Goal: Task Accomplishment & Management: Use online tool/utility

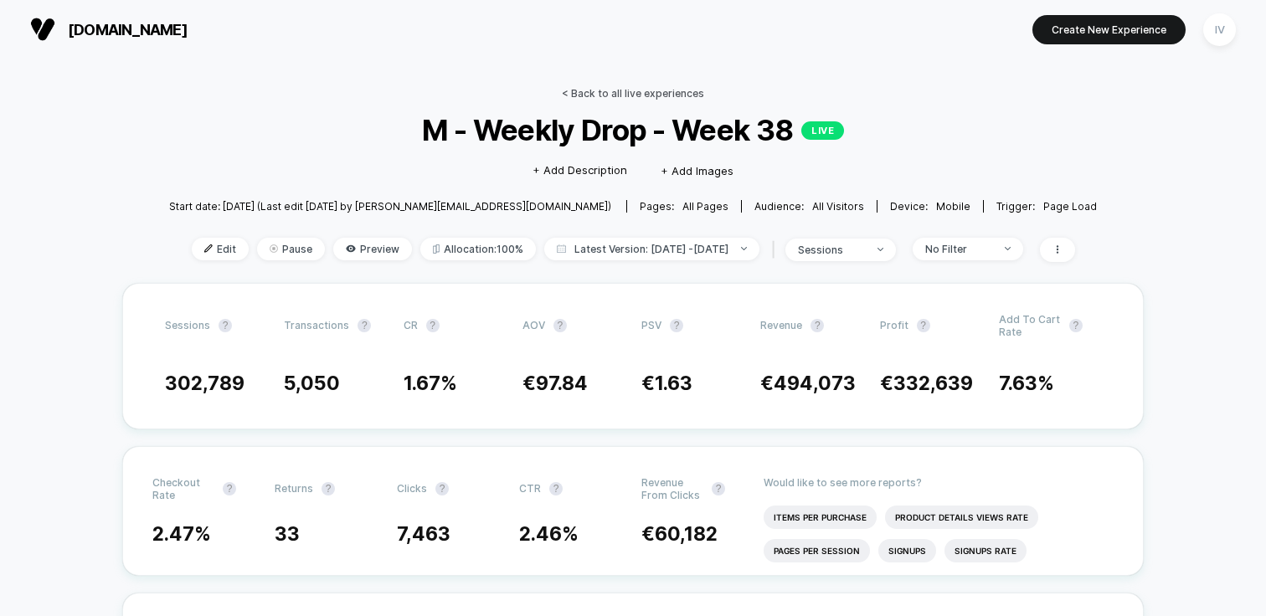
click at [661, 89] on link "< Back to all live experiences" at bounding box center [633, 93] width 142 height 13
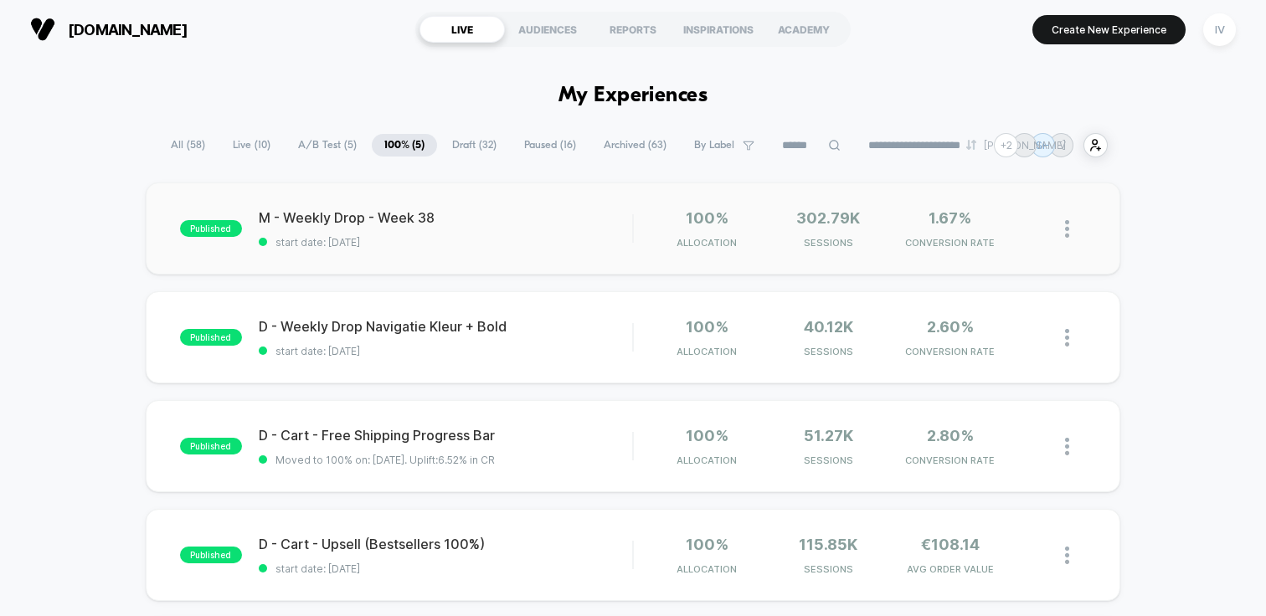
click at [1069, 224] on img at bounding box center [1067, 229] width 4 height 18
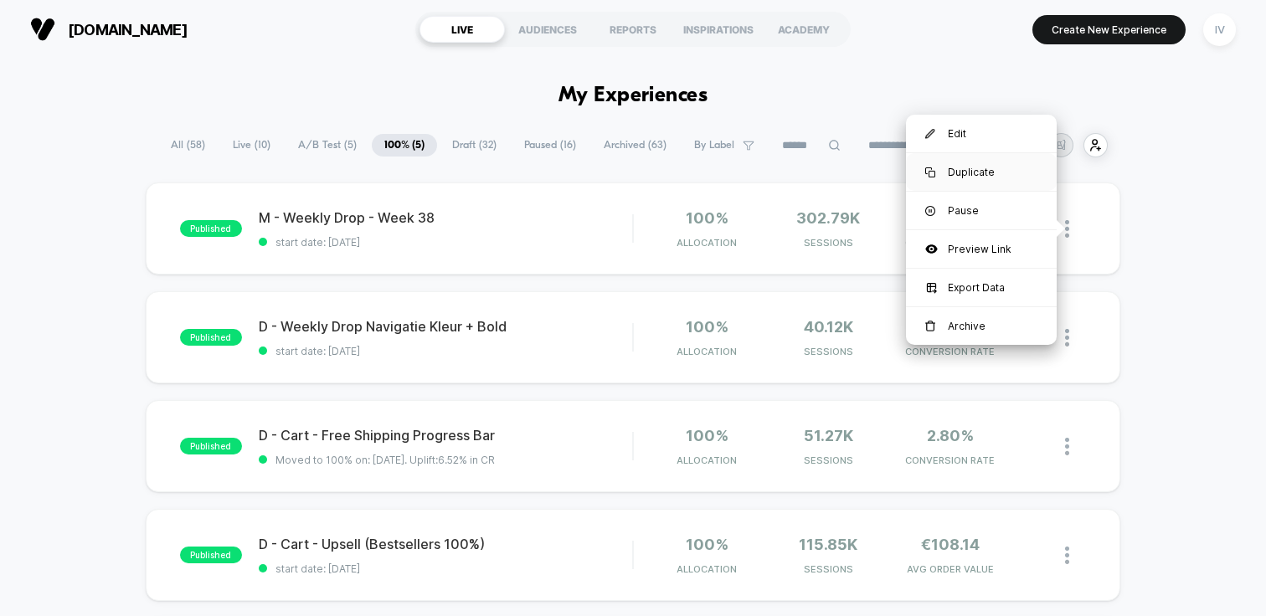
click at [1010, 177] on div "Duplicate" at bounding box center [981, 172] width 151 height 38
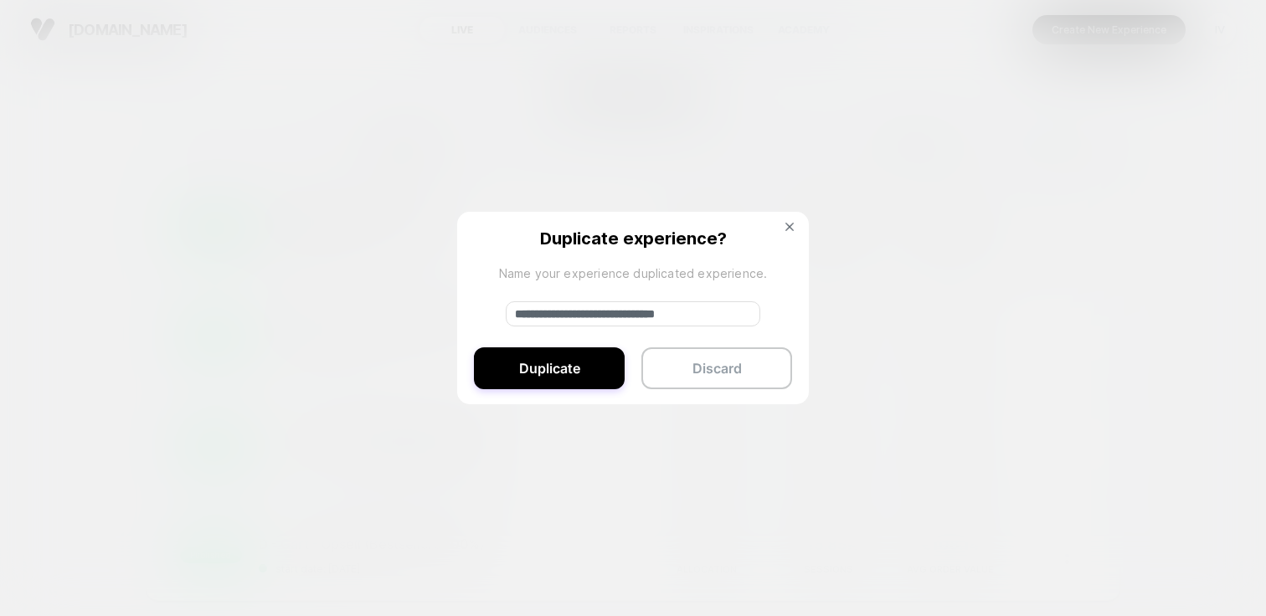
drag, startPoint x: 571, startPoint y: 315, endPoint x: 403, endPoint y: 314, distance: 168.3
click at [1065, 249] on div "**********" at bounding box center [1075, 228] width 21 height 39
click at [693, 320] on input "**********" at bounding box center [633, 313] width 255 height 25
type input "**********"
click at [604, 366] on button "Duplicate" at bounding box center [549, 369] width 151 height 42
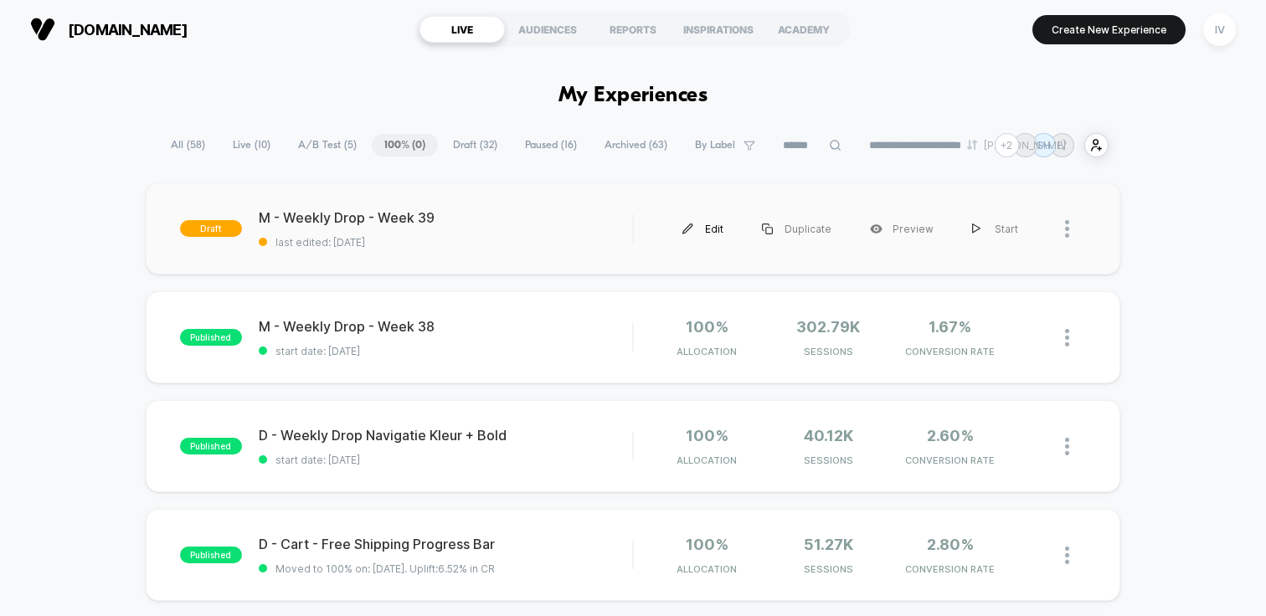
click at [693, 229] on img at bounding box center [687, 229] width 11 height 11
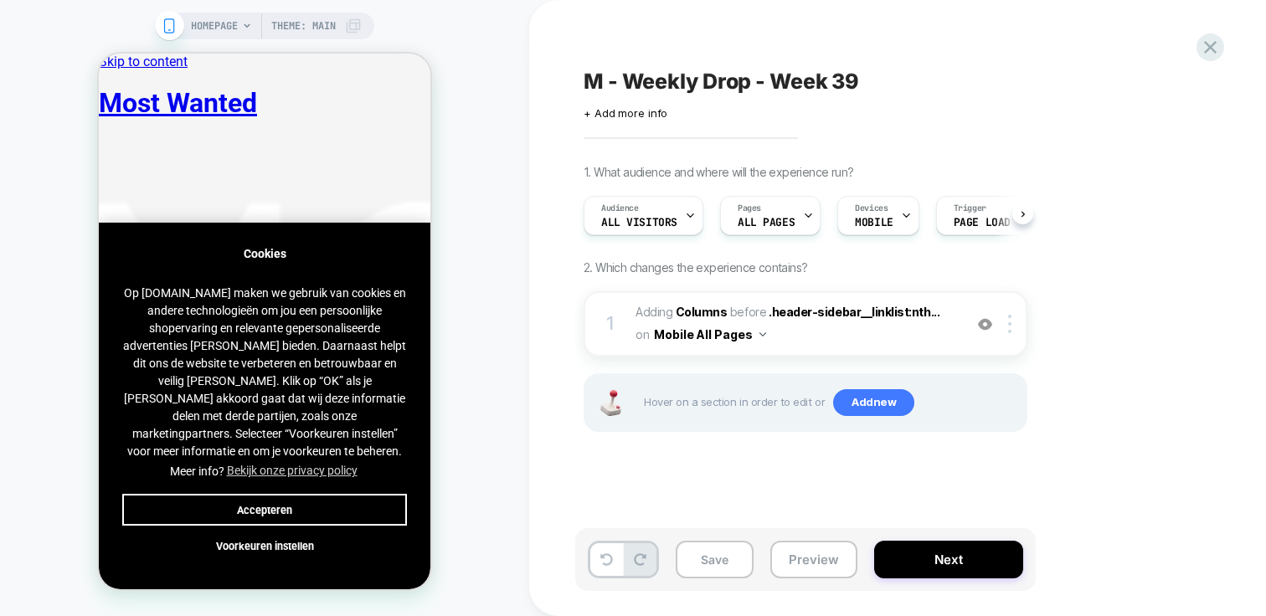
scroll to position [0, 1]
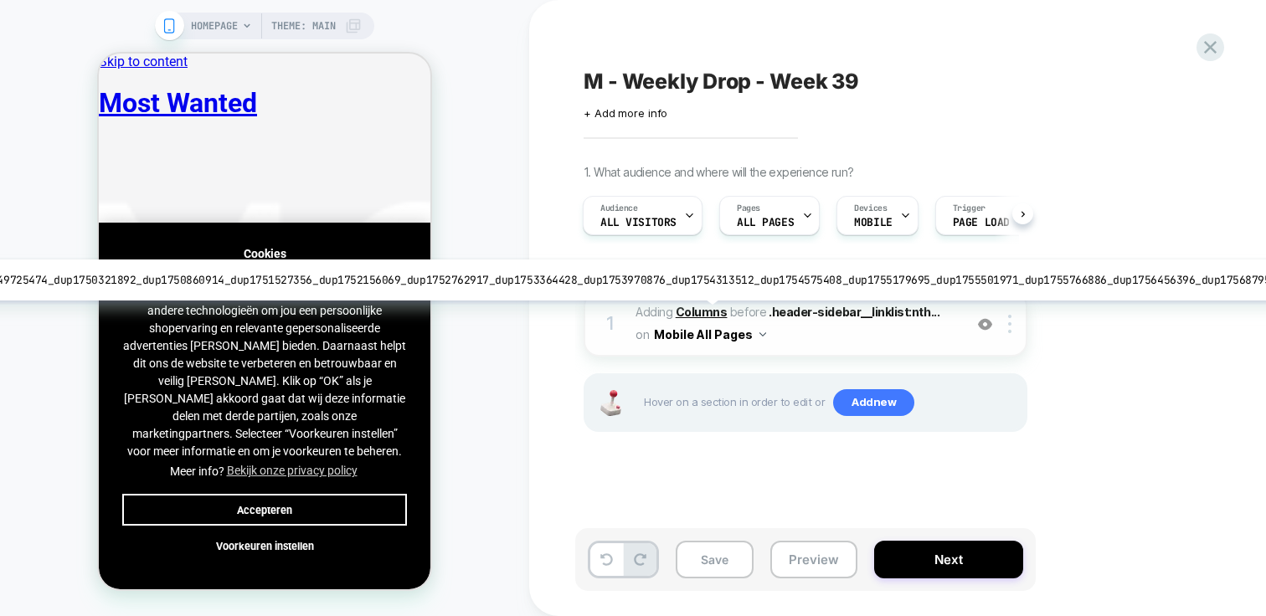
click at [688, 313] on b "Columns" at bounding box center [702, 312] width 52 height 14
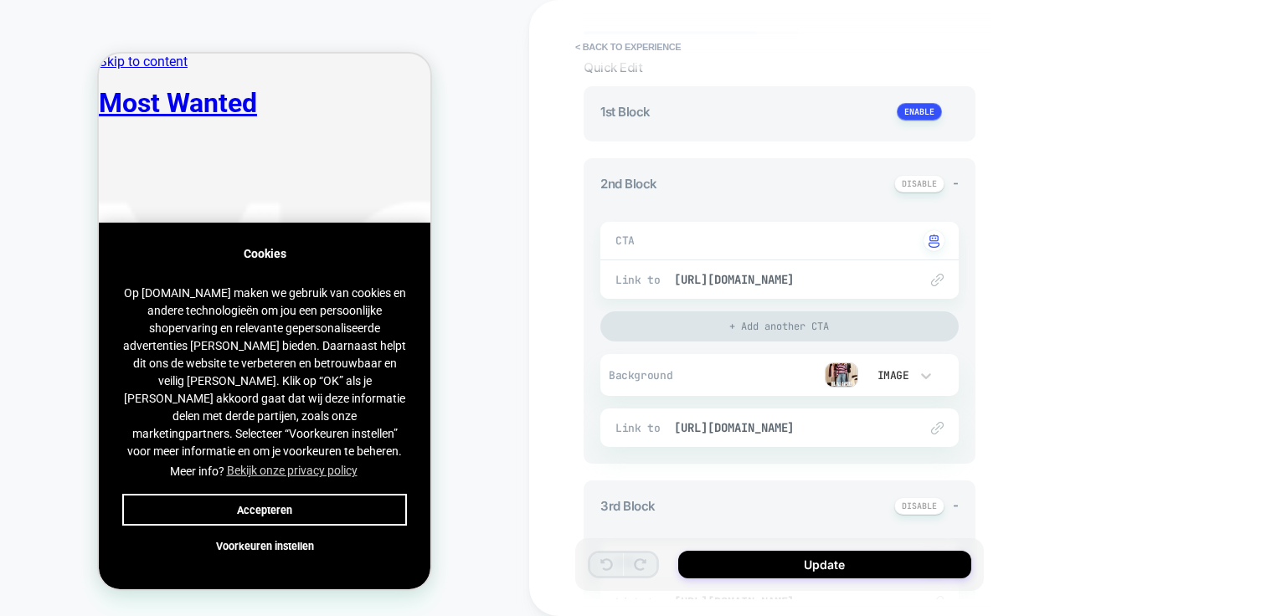
scroll to position [90, 0]
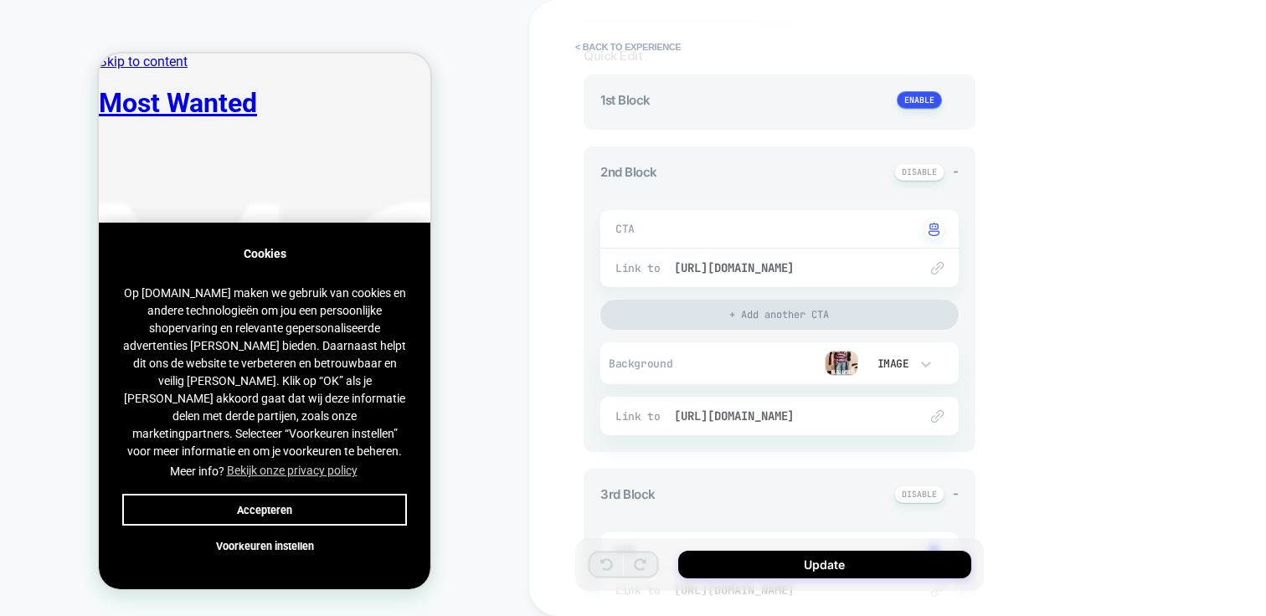
click at [852, 364] on img at bounding box center [841, 363] width 33 height 25
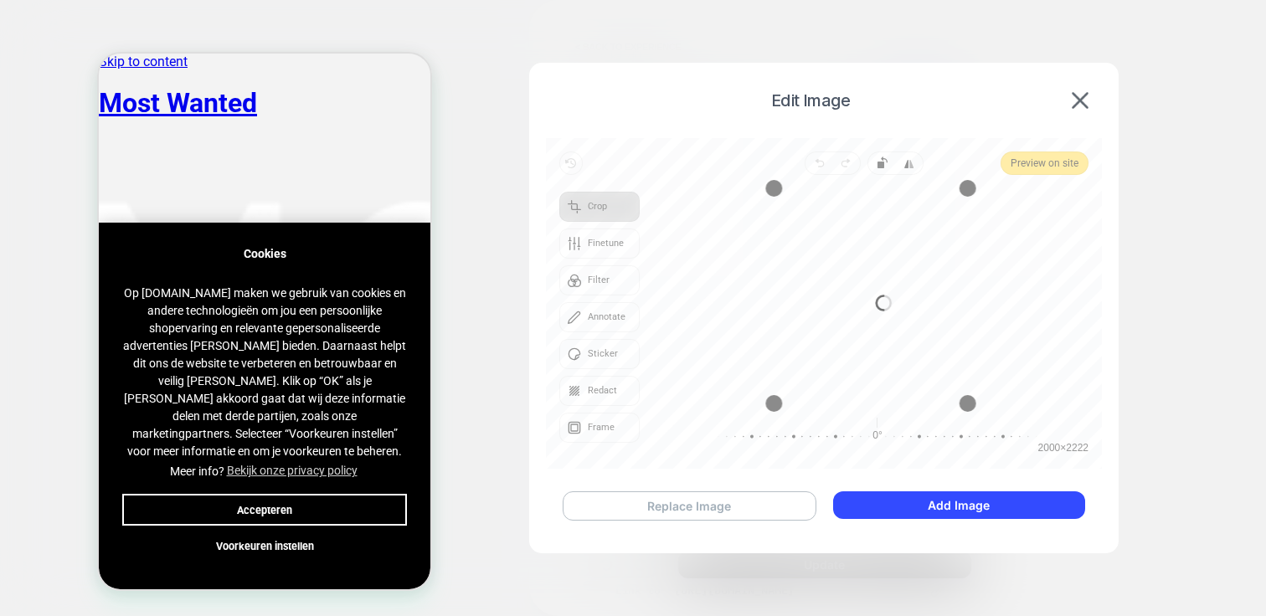
click at [724, 507] on button "Replace Image" at bounding box center [690, 506] width 254 height 29
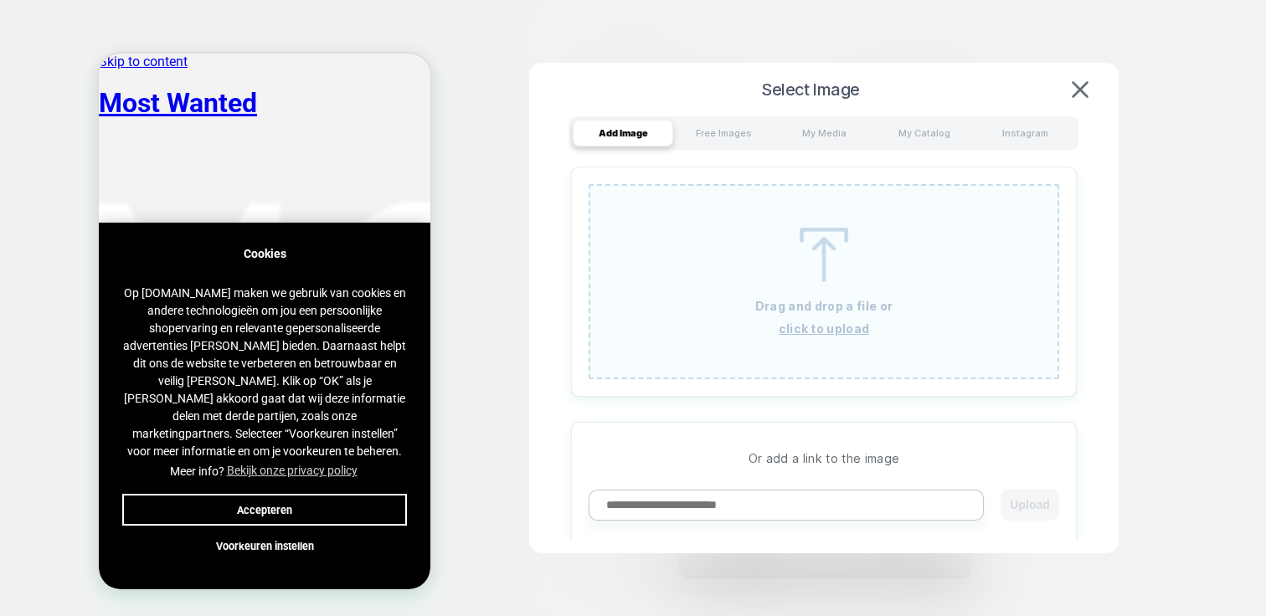
click at [814, 310] on p "Drag and drop a file or" at bounding box center [823, 306] width 137 height 14
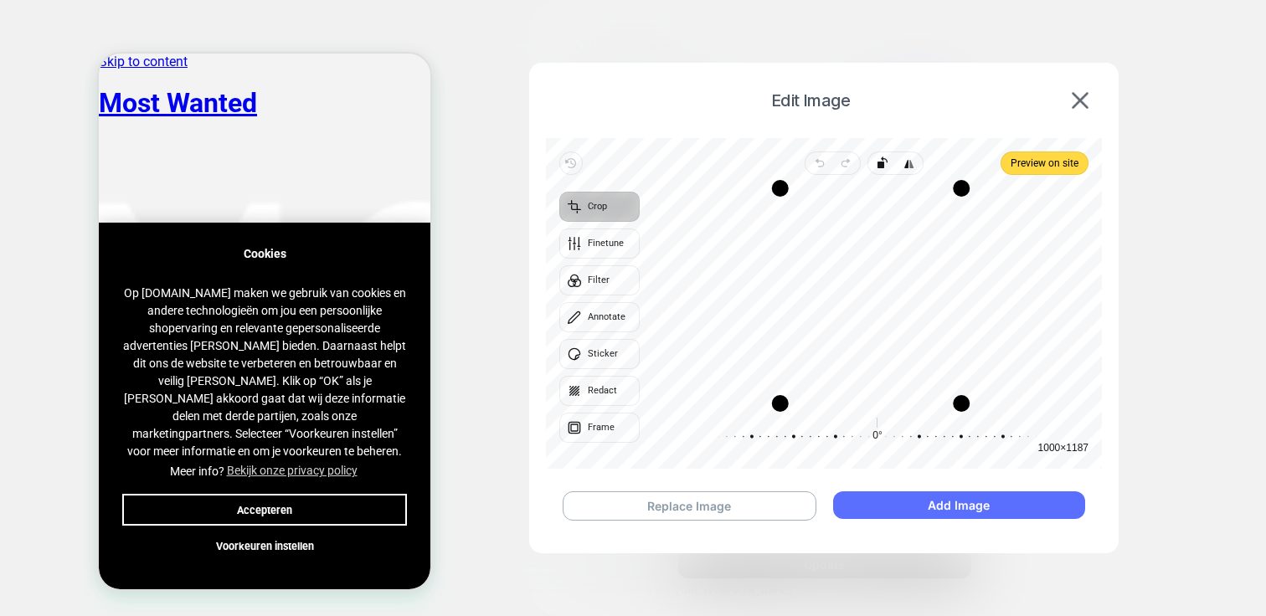
click at [1000, 507] on button "Add Image" at bounding box center [959, 506] width 252 height 28
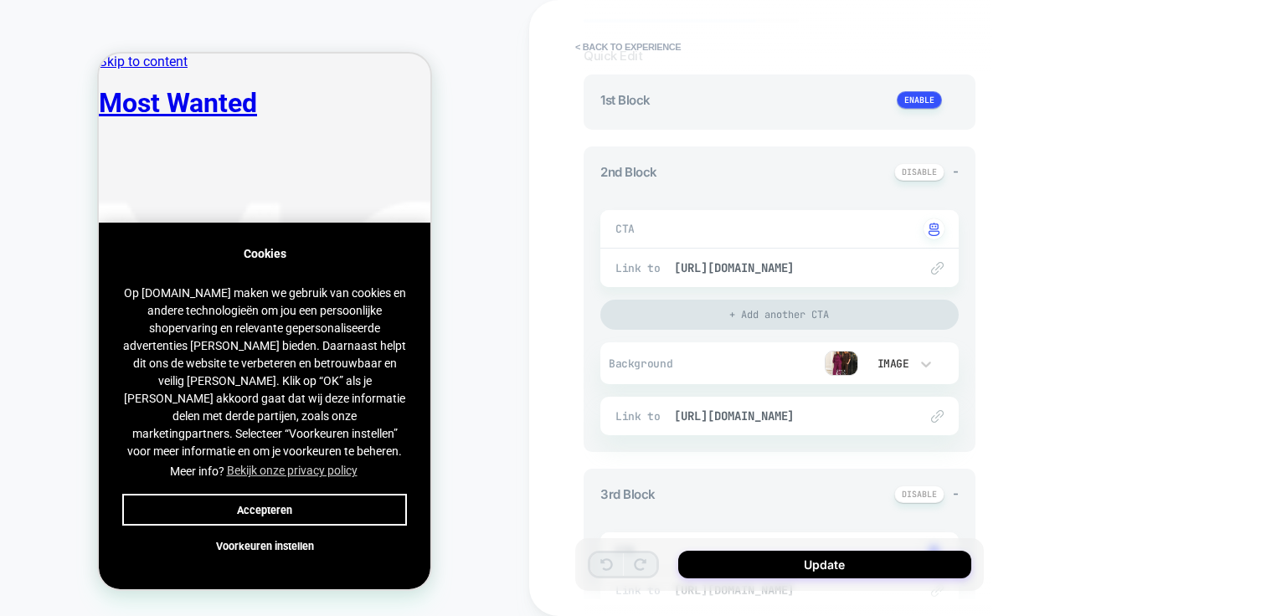
click at [281, 508] on button "Accepteren" at bounding box center [264, 510] width 285 height 32
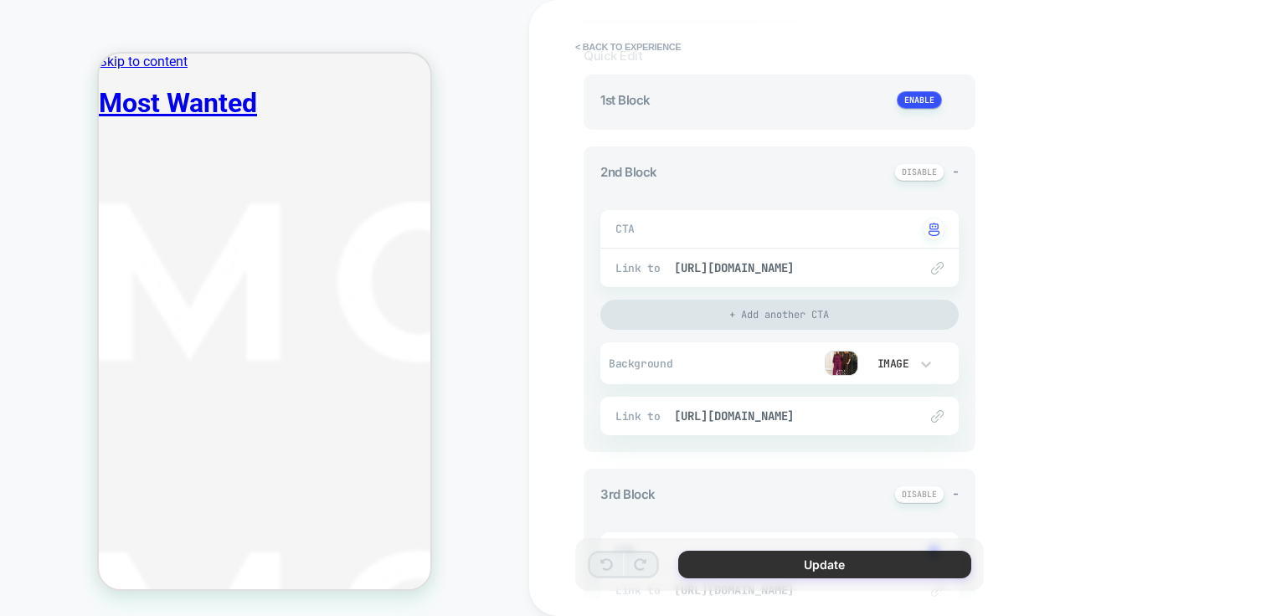
click at [794, 566] on button "Update" at bounding box center [824, 565] width 293 height 28
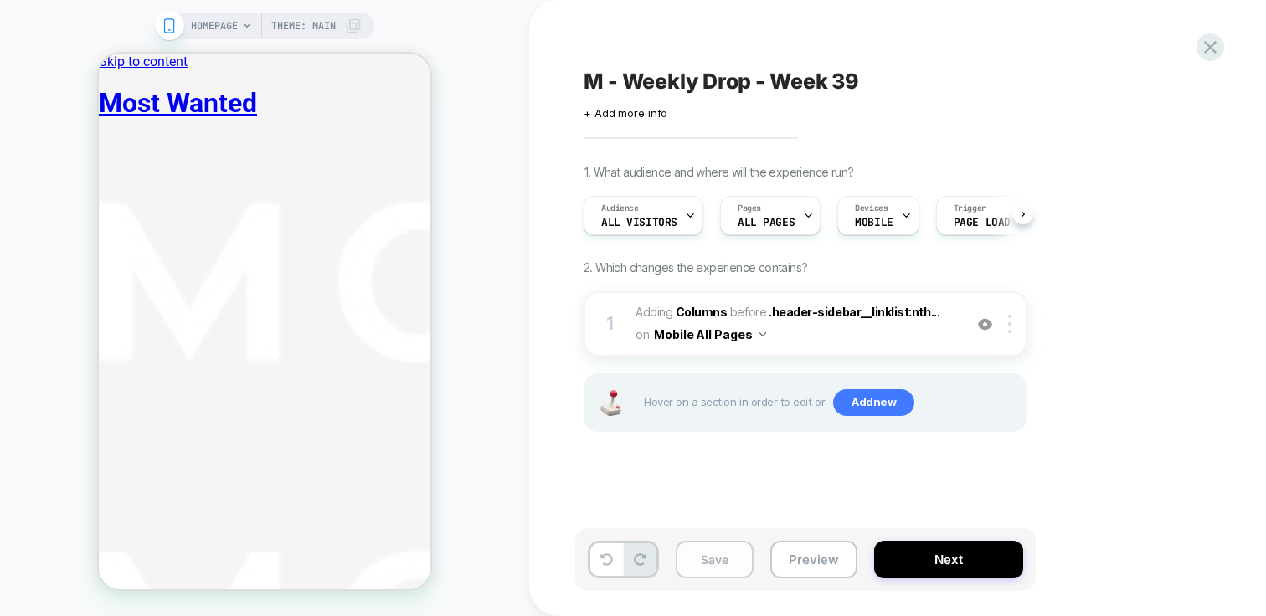
scroll to position [0, 1]
click at [724, 559] on button "Save" at bounding box center [715, 560] width 78 height 38
click at [1208, 50] on icon at bounding box center [1210, 47] width 13 height 13
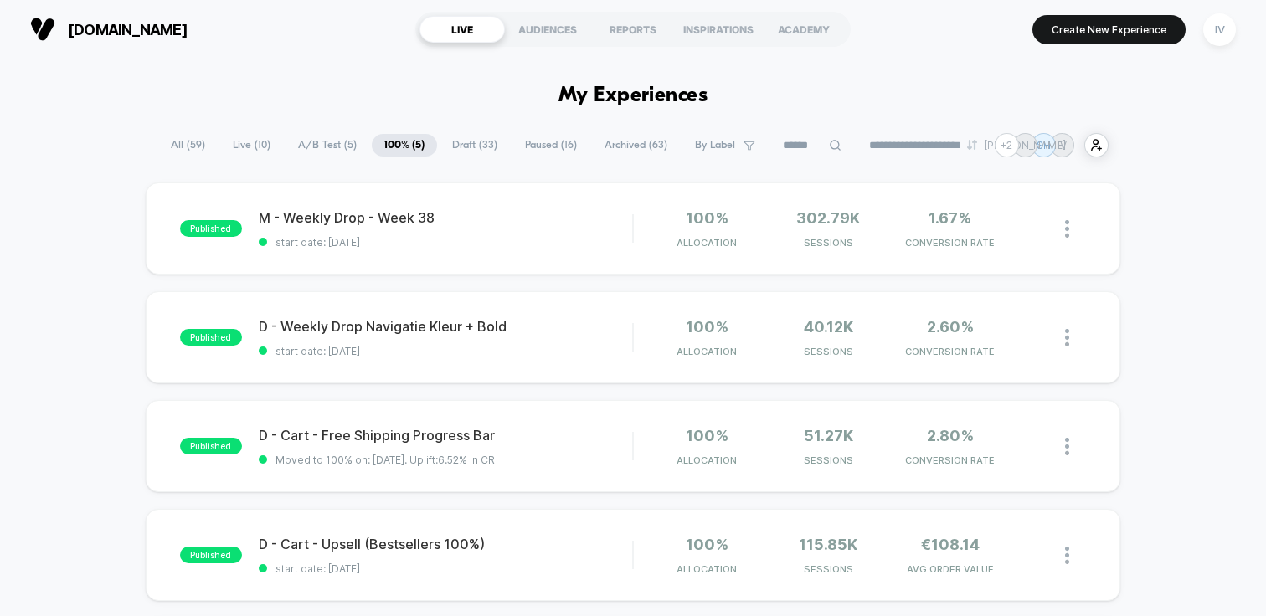
click at [461, 144] on span "Draft ( 33 )" at bounding box center [475, 145] width 70 height 23
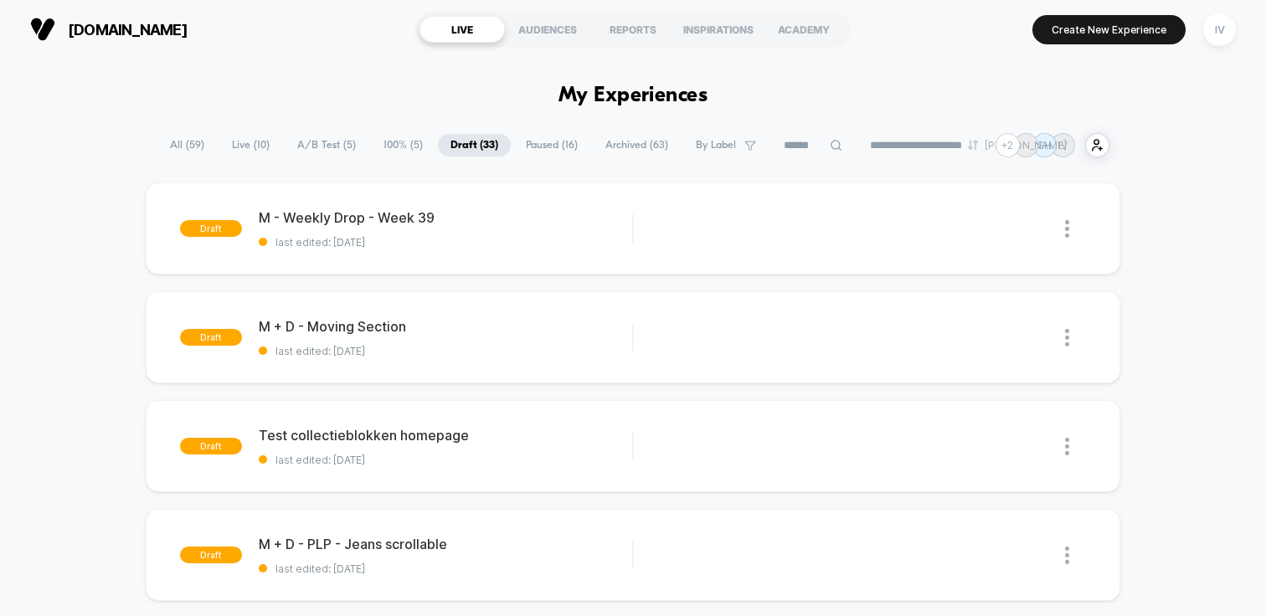
click at [394, 150] on span "100% ( 5 )" at bounding box center [403, 145] width 64 height 23
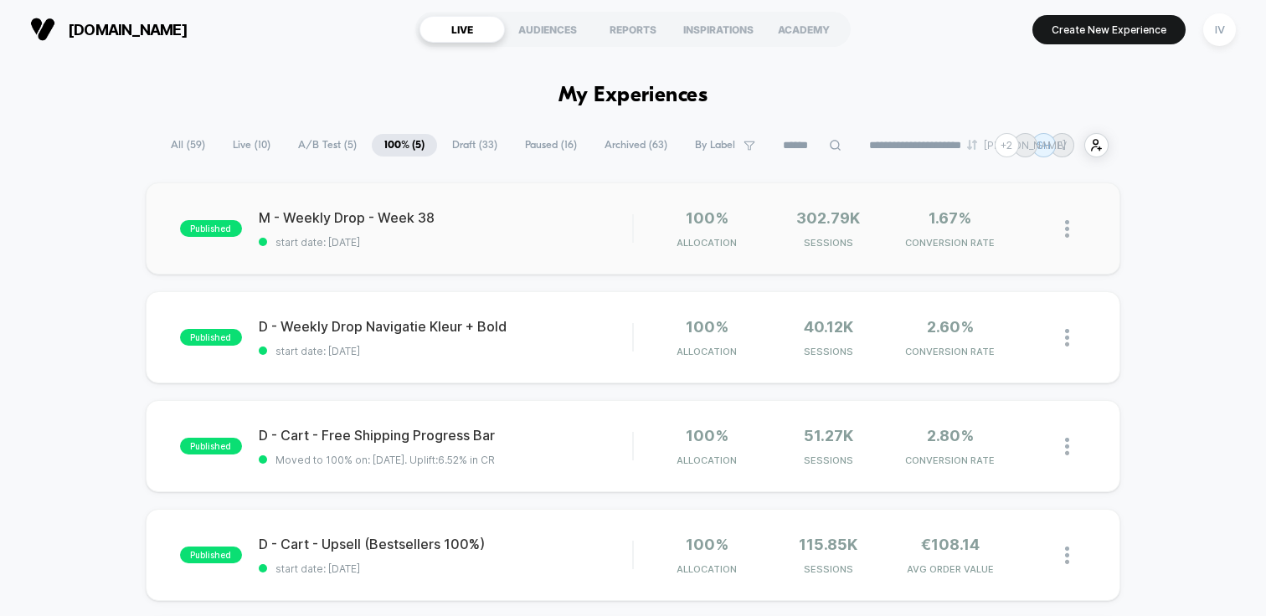
click at [1068, 227] on img at bounding box center [1067, 229] width 4 height 18
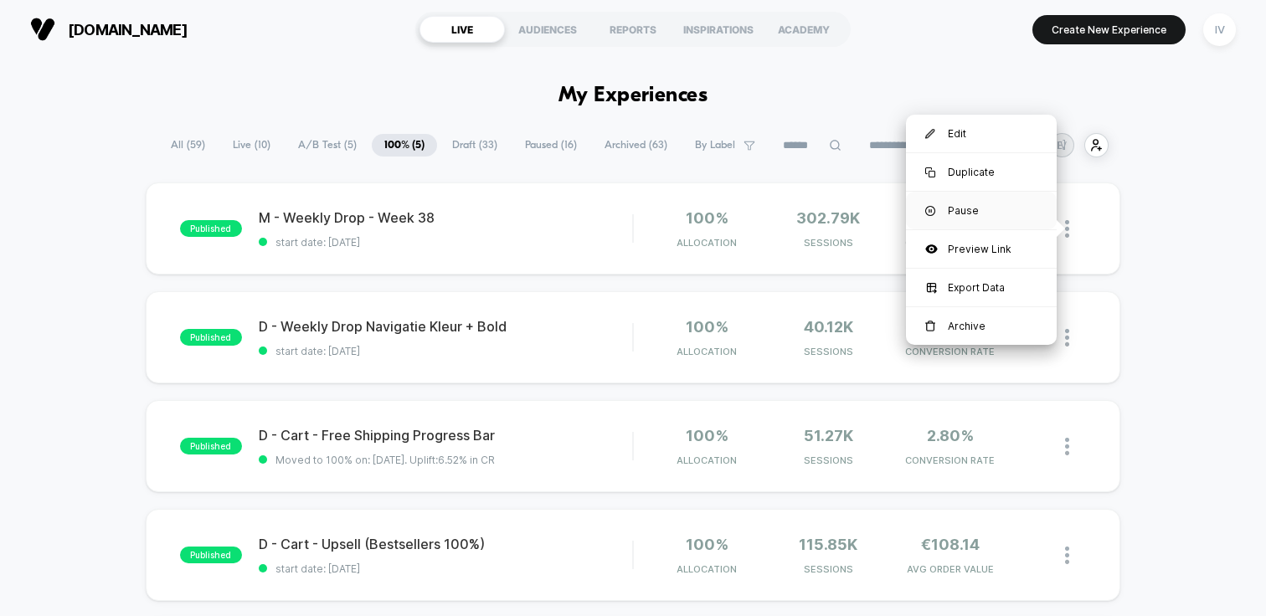
click at [994, 219] on div "Pause" at bounding box center [981, 211] width 151 height 38
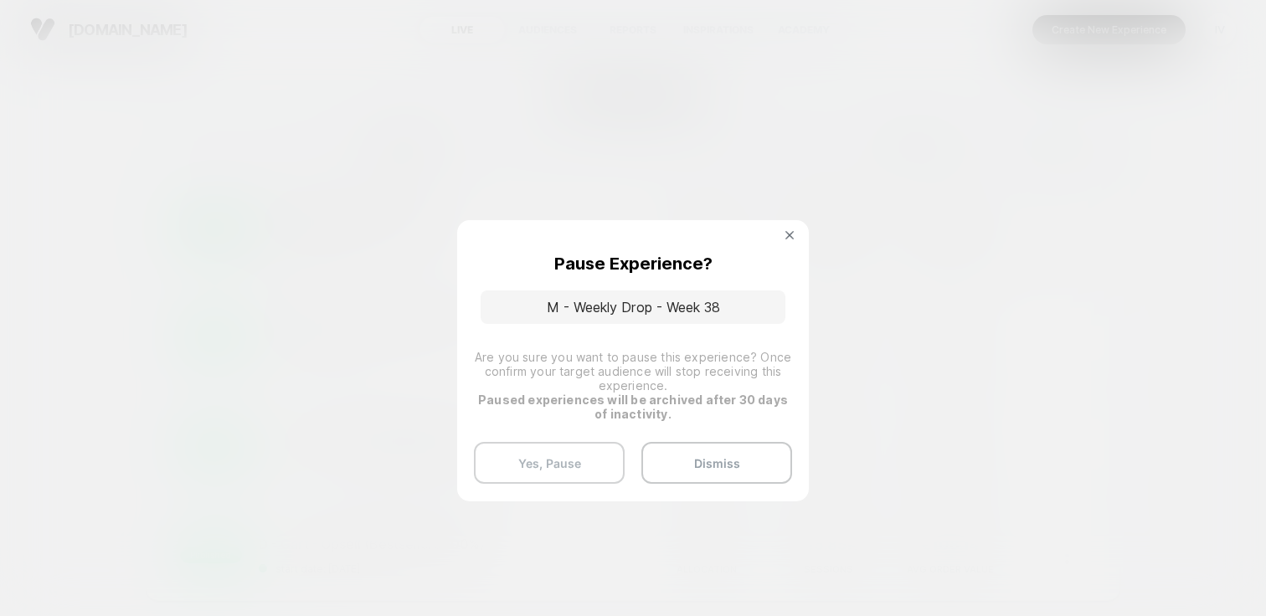
click at [570, 457] on button "Yes, Pause" at bounding box center [549, 463] width 151 height 42
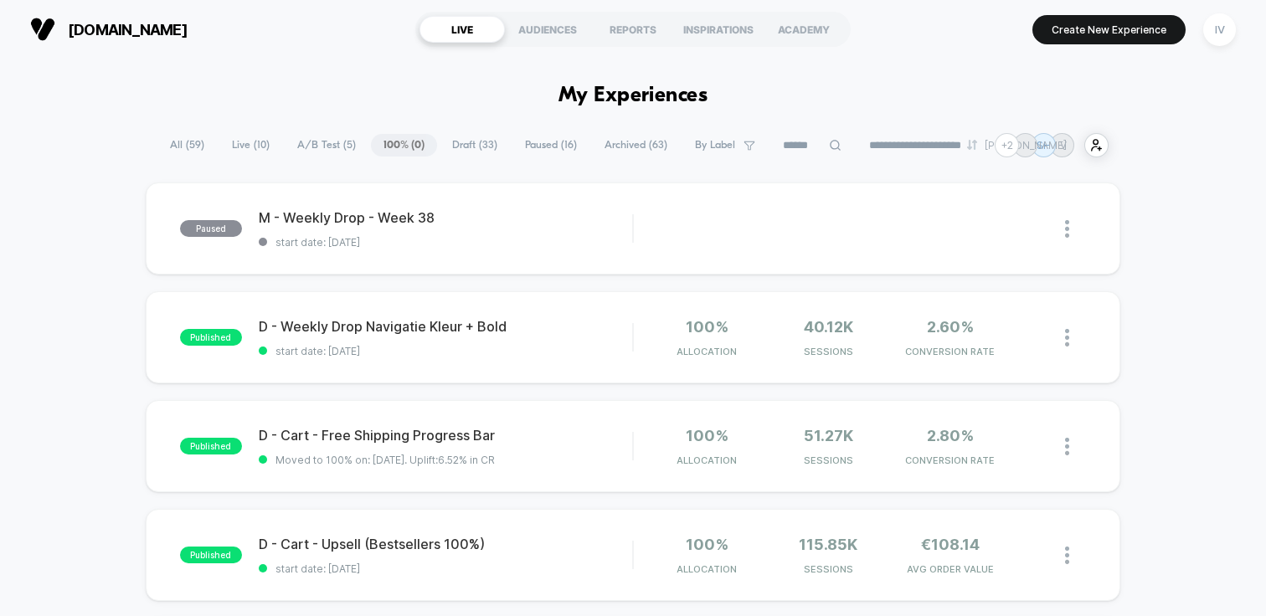
click at [457, 148] on span "Draft ( 33 )" at bounding box center [475, 145] width 70 height 23
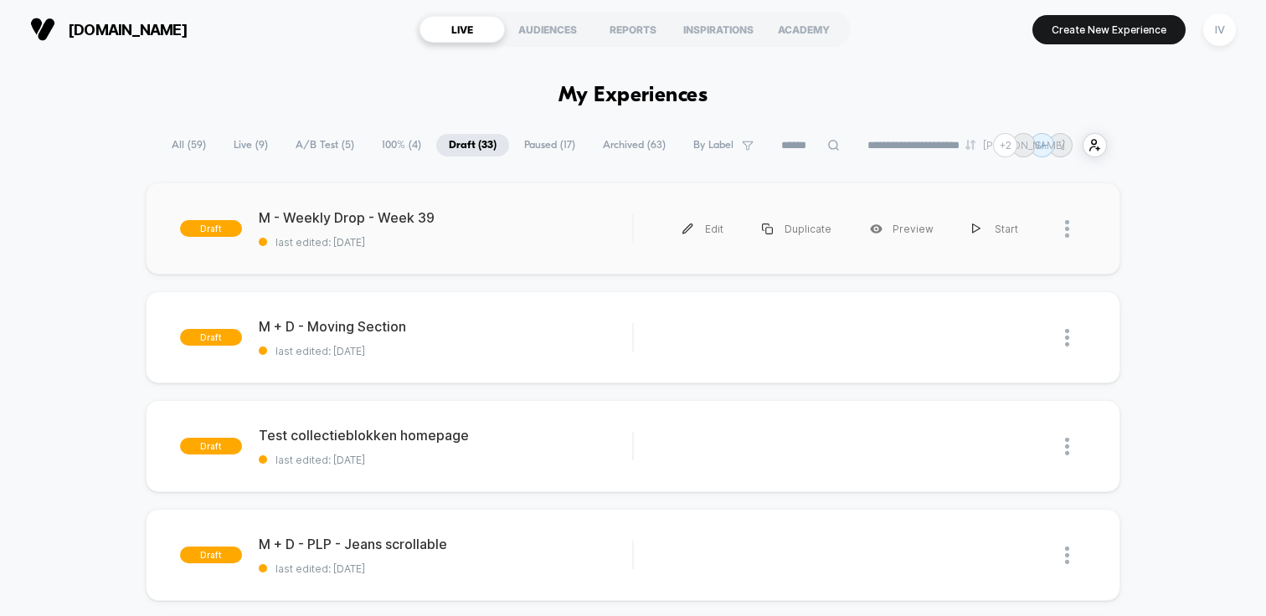
click at [456, 258] on div "draft M - Weekly Drop - Week 39 last edited: [DATE] Edit Duplicate Preview Start" at bounding box center [633, 229] width 975 height 92
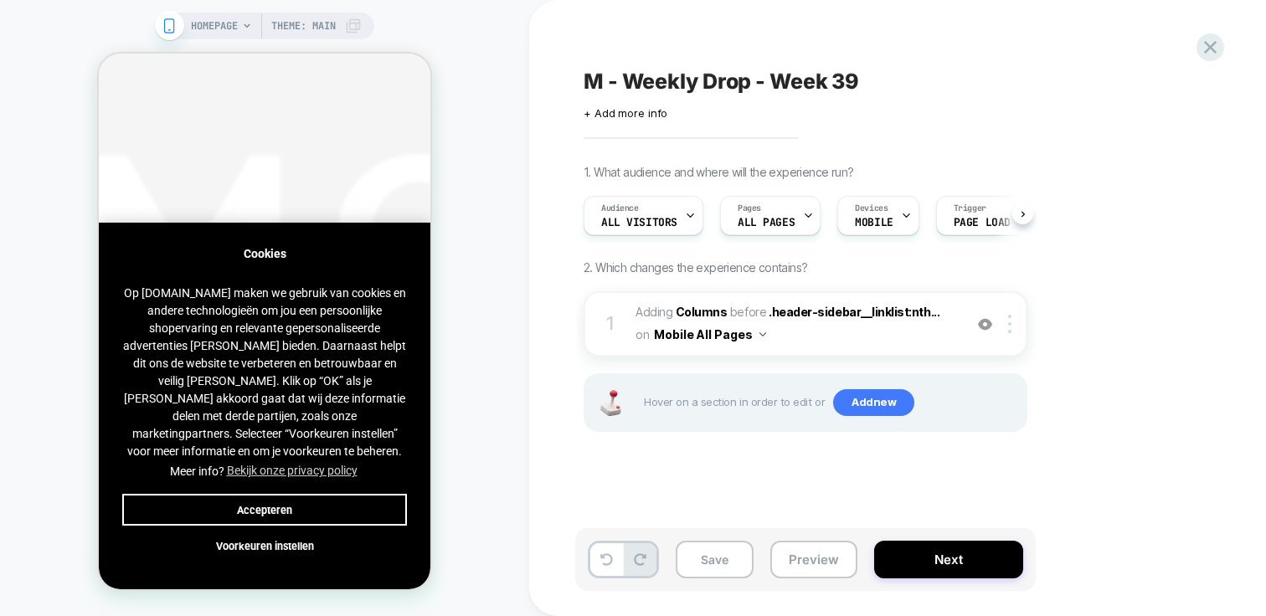
scroll to position [0, 1]
click at [303, 503] on button "Accepteren" at bounding box center [264, 510] width 285 height 32
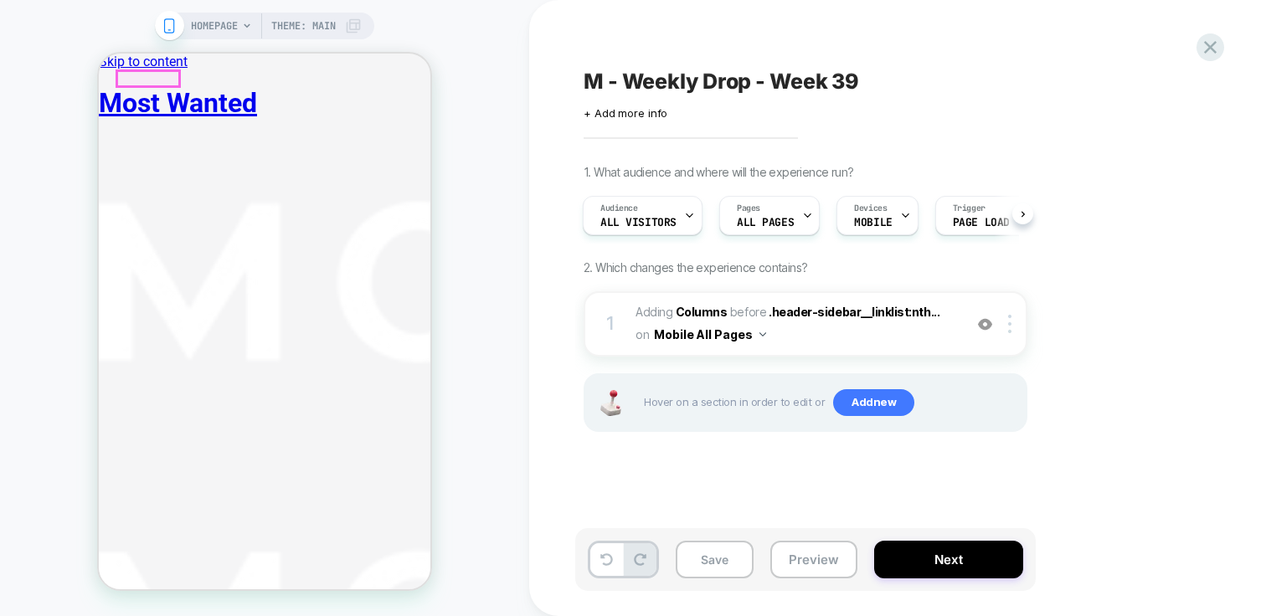
scroll to position [0, 0]
click at [702, 303] on span "#_loomi_addon_1749030724046_dup1749725474_dup1750321892_dup1750860914_dup175152…" at bounding box center [795, 323] width 319 height 45
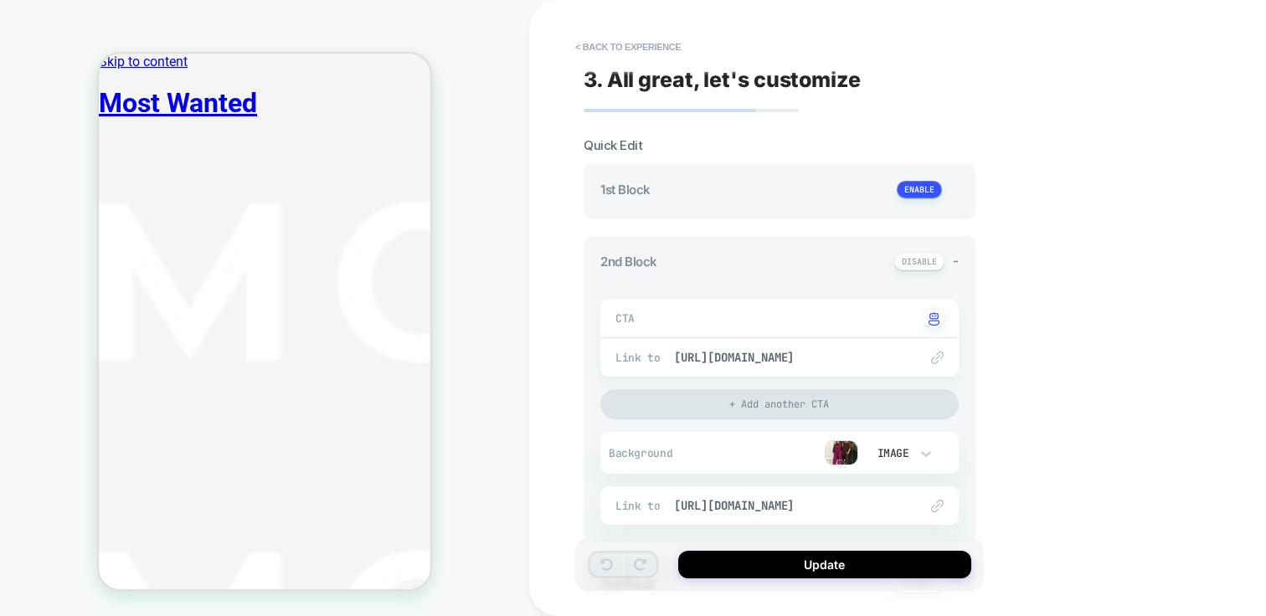
click at [845, 449] on img at bounding box center [841, 452] width 33 height 25
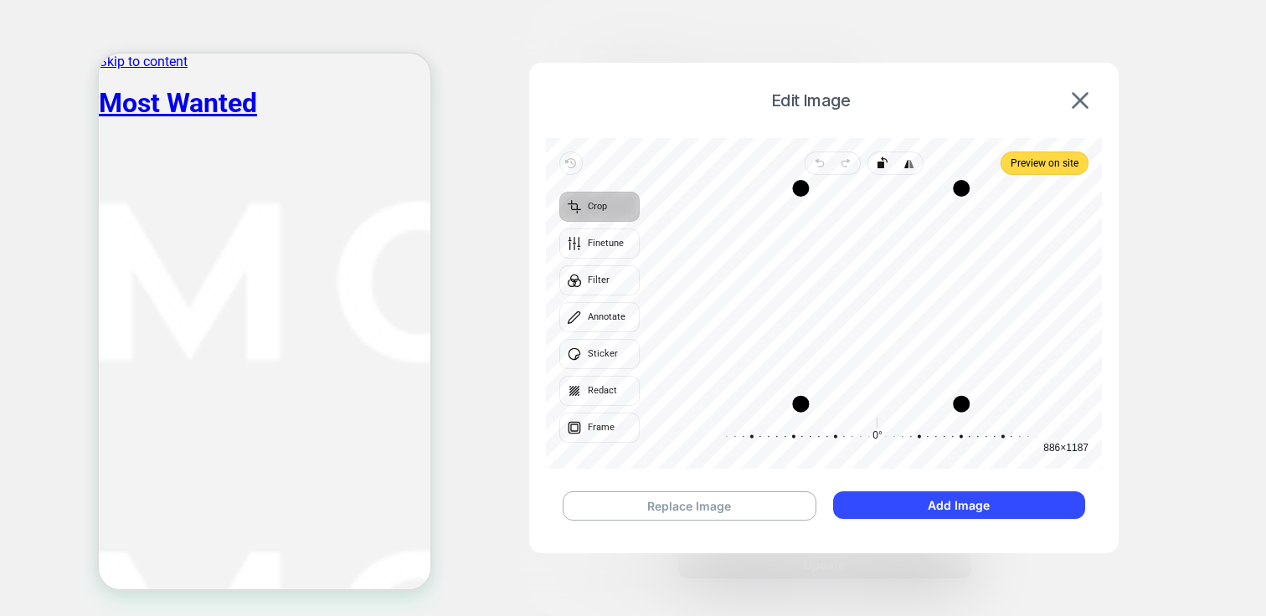
drag, startPoint x: 785, startPoint y: 407, endPoint x: 802, endPoint y: 409, distance: 17.7
click at [802, 409] on div "Drag corner bl" at bounding box center [800, 404] width 17 height 17
click at [775, 515] on button "Replace Image" at bounding box center [690, 506] width 254 height 29
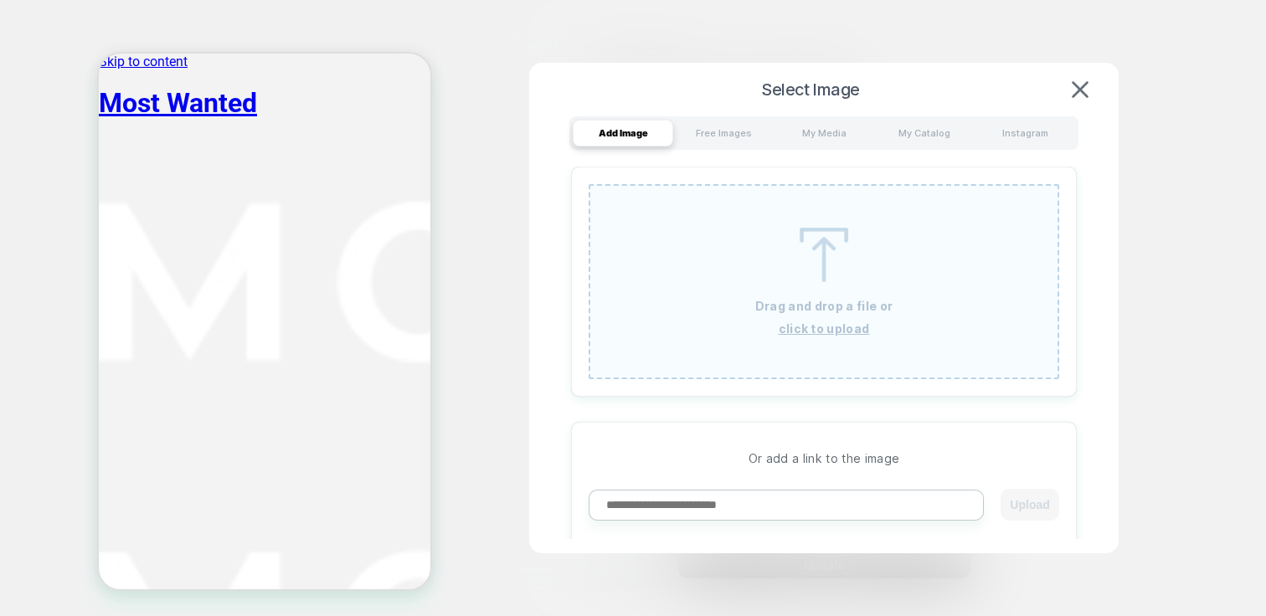
click at [876, 285] on div "Drag and drop a file or click to upload" at bounding box center [824, 281] width 471 height 195
click at [1085, 98] on button at bounding box center [1080, 89] width 27 height 18
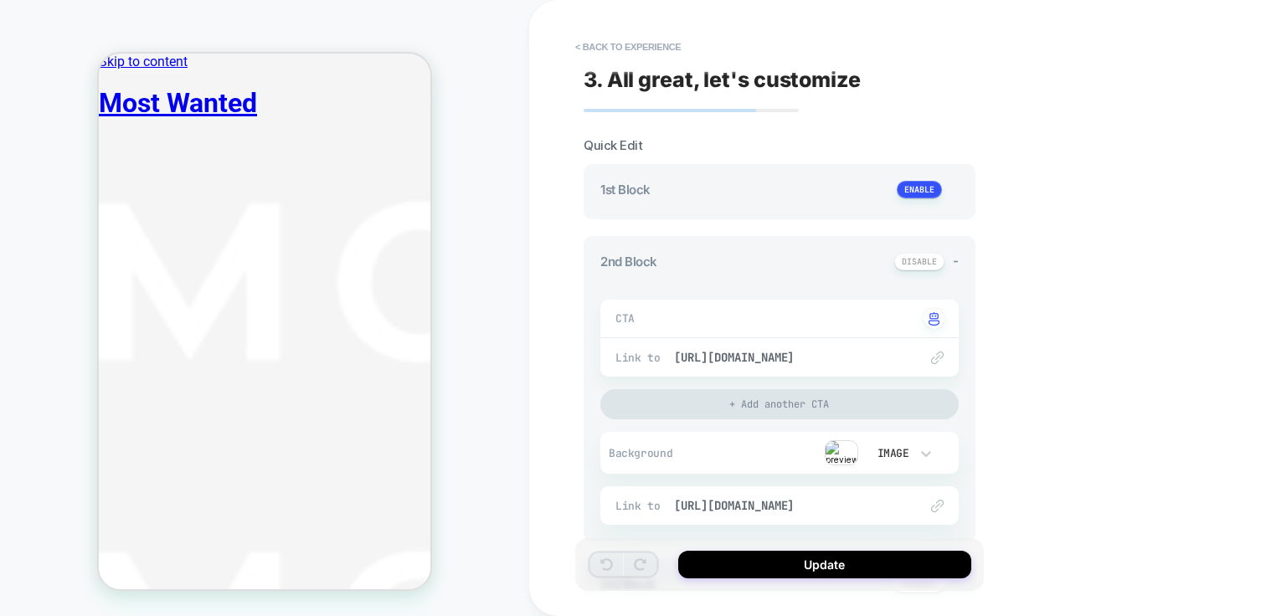
click at [837, 456] on img at bounding box center [841, 452] width 33 height 25
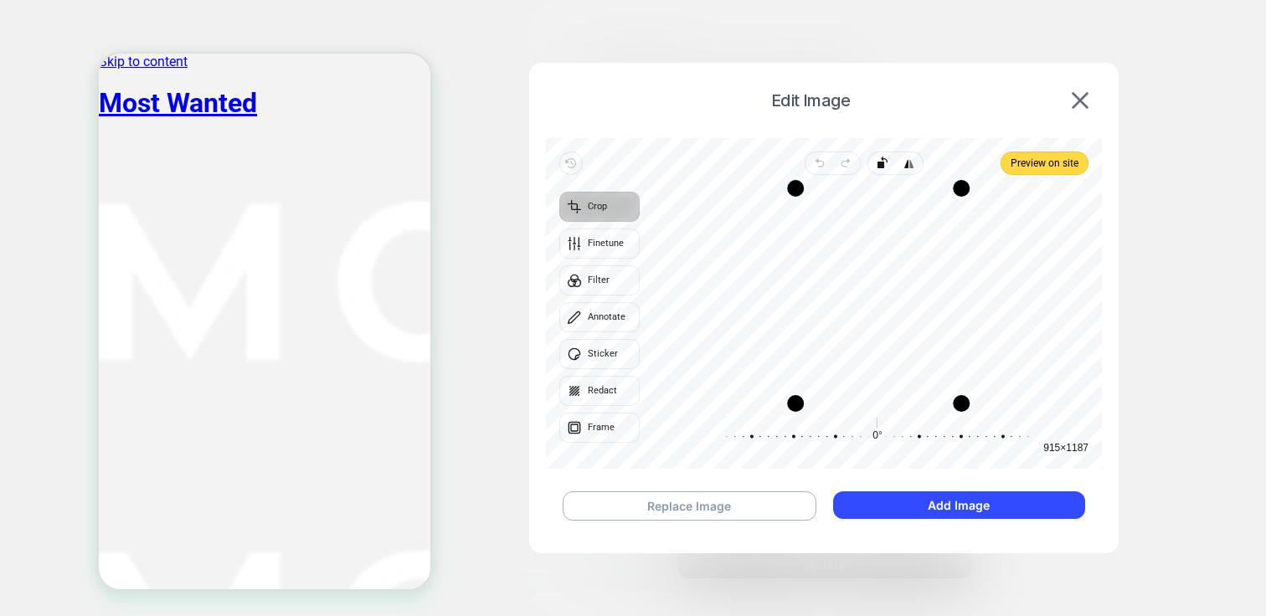
drag, startPoint x: 780, startPoint y: 250, endPoint x: 796, endPoint y: 250, distance: 15.9
click at [796, 250] on div "Drag edge l" at bounding box center [795, 295] width 17 height 215
click at [1042, 162] on span "Preview on site" at bounding box center [1045, 163] width 68 height 20
drag, startPoint x: 791, startPoint y: 290, endPoint x: 814, endPoint y: 234, distance: 60.0
click at [783, 289] on div "Drag edge l" at bounding box center [780, 295] width 17 height 215
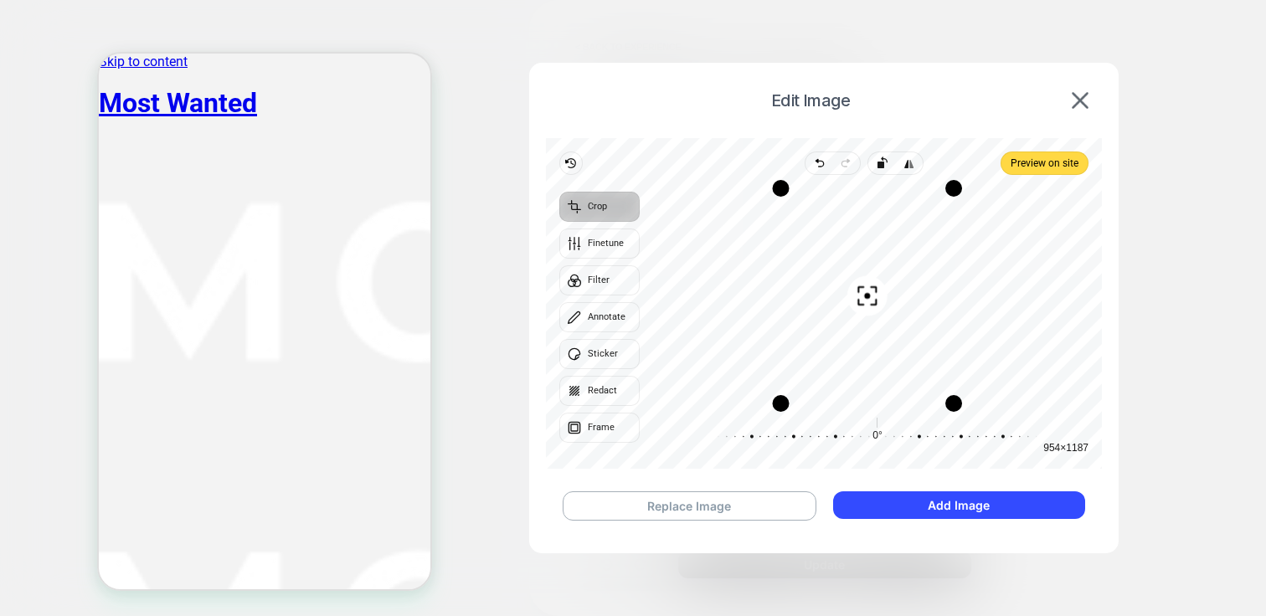
click at [817, 177] on div "Recenter 954 × 1187" at bounding box center [877, 296] width 449 height 242
click at [817, 171] on span "Undo" at bounding box center [819, 163] width 28 height 23
click at [1051, 164] on span "Preview on site" at bounding box center [1045, 163] width 68 height 20
drag, startPoint x: 961, startPoint y: 189, endPoint x: 966, endPoint y: 204, distance: 15.6
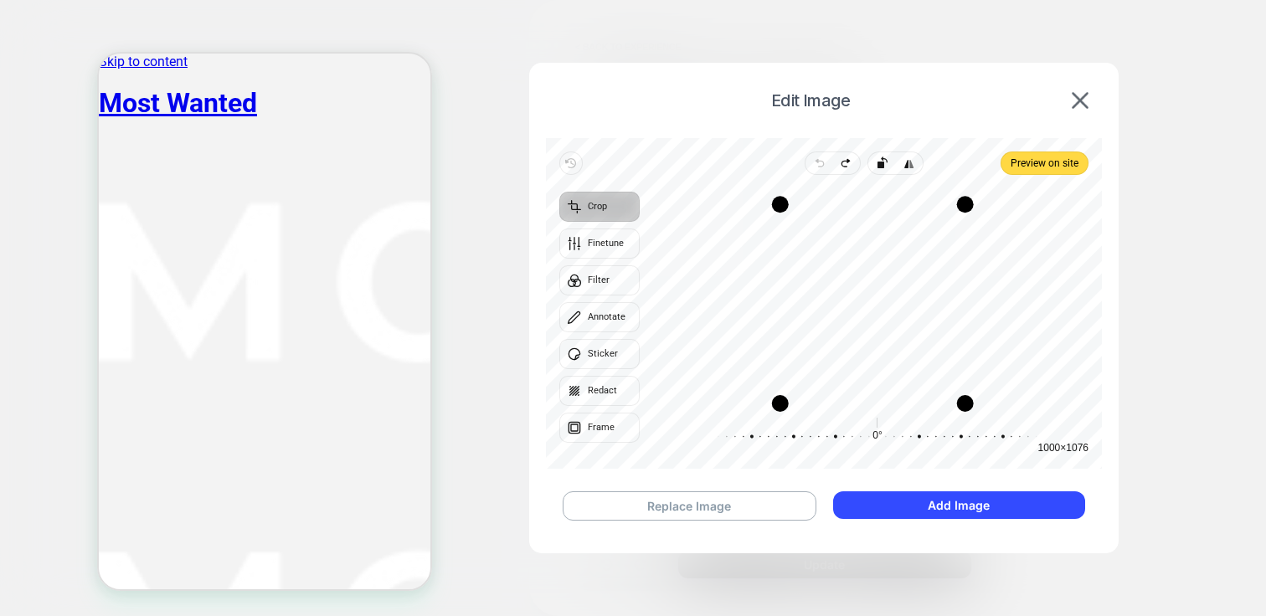
click at [966, 204] on div "Drag corner tr" at bounding box center [965, 204] width 17 height 17
drag, startPoint x: 785, startPoint y: 320, endPoint x: 796, endPoint y: 321, distance: 10.9
click at [796, 321] on div "Drag edge l" at bounding box center [790, 303] width 17 height 200
click at [796, 321] on div "Drag edge l" at bounding box center [791, 303] width 17 height 200
click at [797, 321] on div "Drag edge l" at bounding box center [794, 303] width 17 height 200
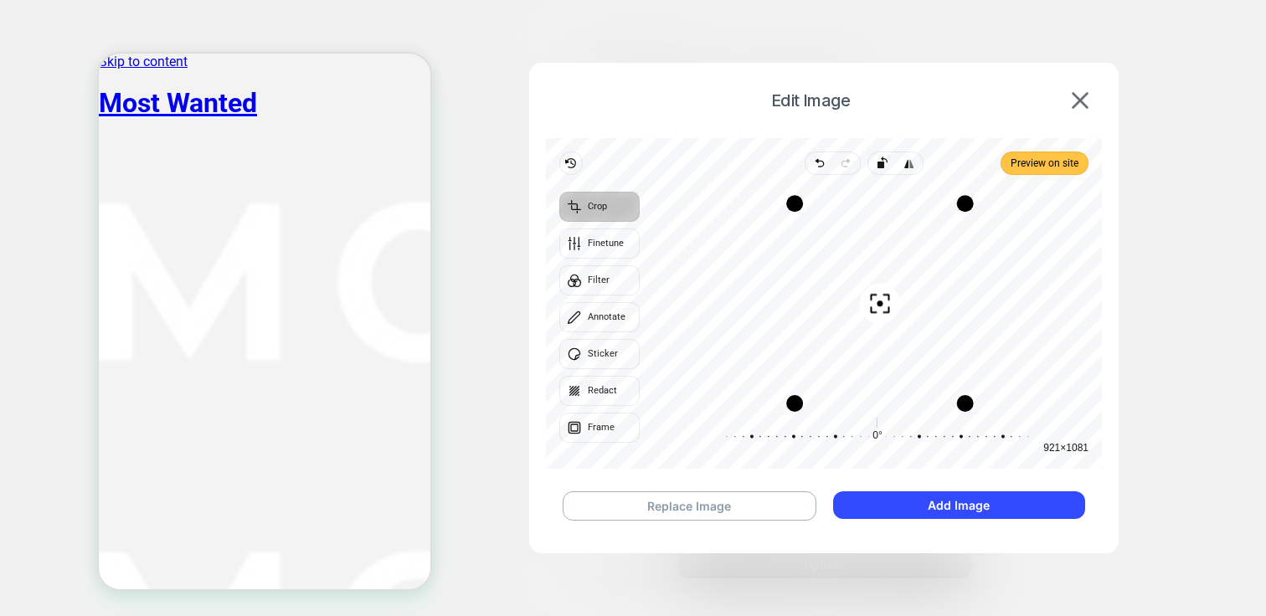
click at [1043, 160] on span "Preview on site" at bounding box center [1045, 163] width 68 height 20
click at [953, 227] on div "Drag edge r" at bounding box center [953, 295] width 17 height 215
click at [1022, 171] on span "Preview on site" at bounding box center [1045, 163] width 68 height 20
click at [818, 157] on icon "button" at bounding box center [819, 163] width 13 height 13
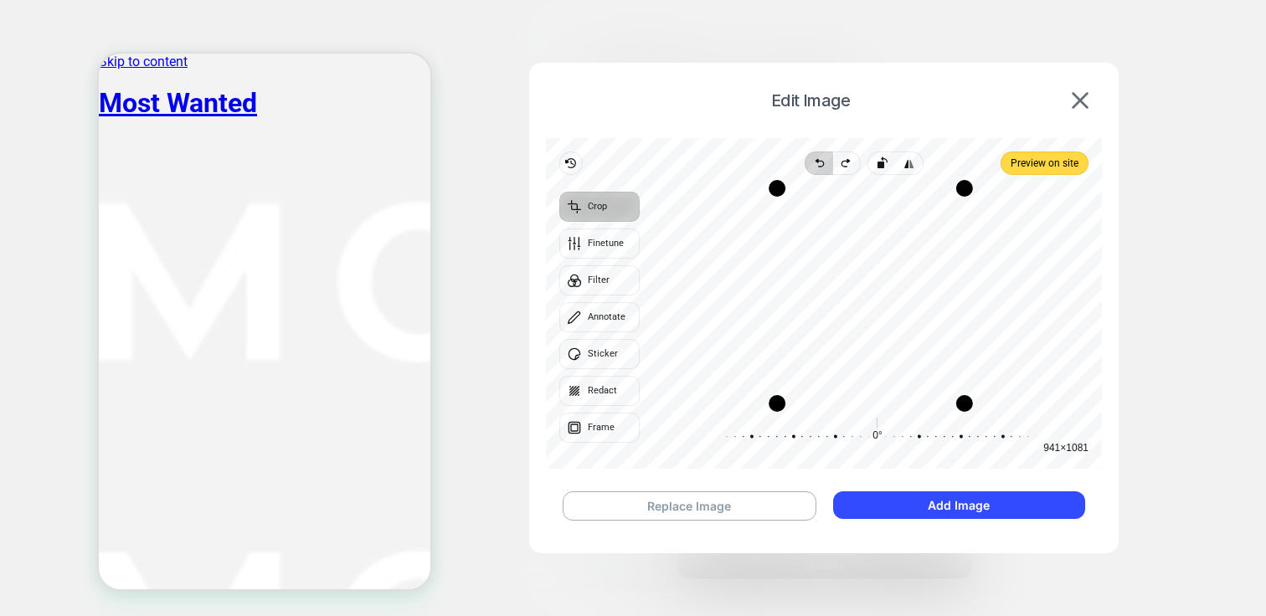
click at [818, 157] on icon "button" at bounding box center [819, 163] width 13 height 13
click at [1067, 161] on span "Preview on site" at bounding box center [1045, 163] width 68 height 20
drag, startPoint x: 894, startPoint y: 407, endPoint x: 896, endPoint y: 424, distance: 16.8
click at [896, 424] on div "Recenter 1000 × 1187 0° Reset" at bounding box center [877, 322] width 449 height 294
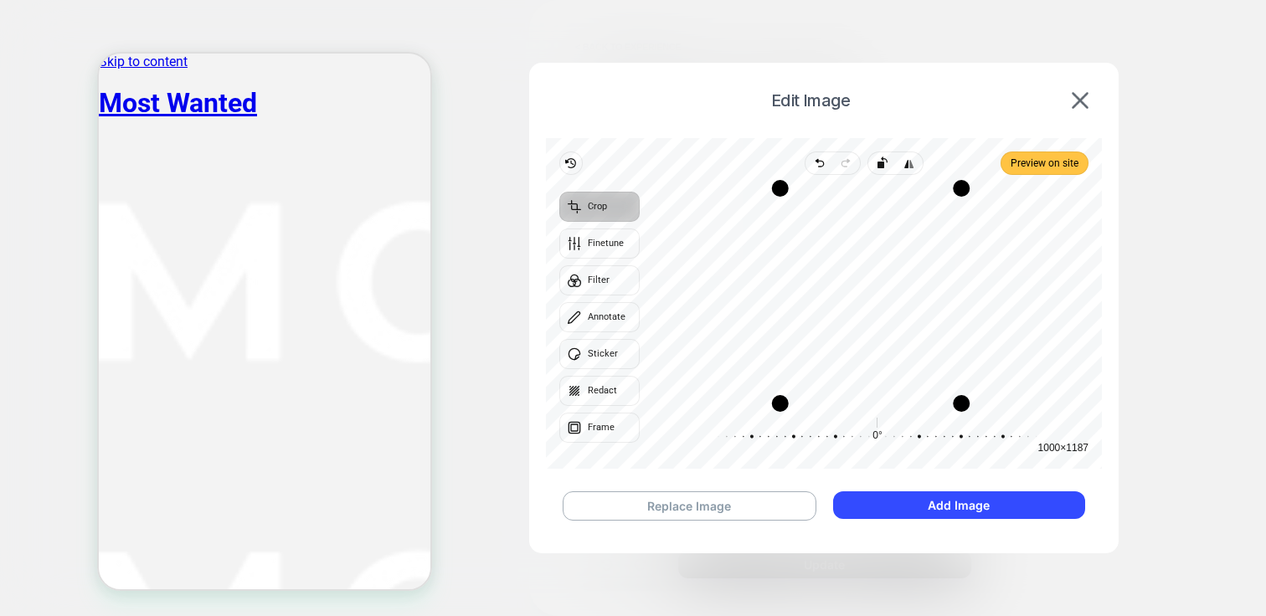
click at [1011, 168] on span "Preview on site" at bounding box center [1045, 163] width 68 height 20
click at [961, 191] on div "Drag corner tr" at bounding box center [966, 191] width 17 height 17
click at [821, 154] on span "Undo" at bounding box center [819, 163] width 28 height 23
click at [842, 192] on div "Drag edge t" at bounding box center [871, 193] width 182 height 17
click at [1016, 167] on span "Preview on site" at bounding box center [1045, 163] width 68 height 20
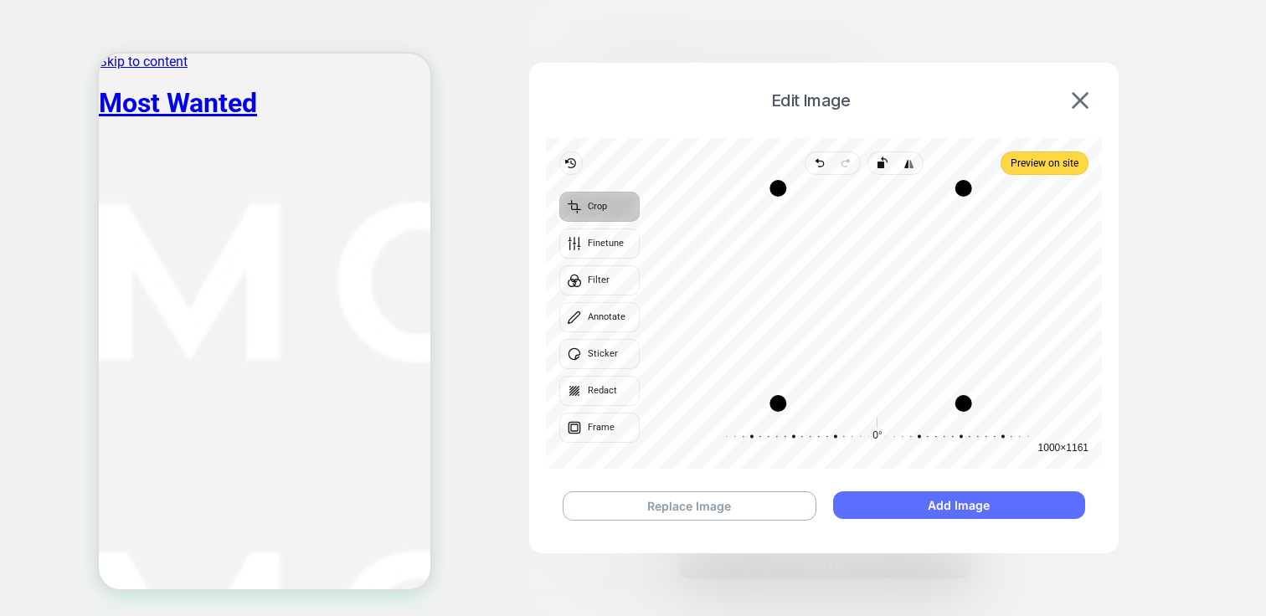
click at [894, 505] on button "Add Image" at bounding box center [959, 506] width 252 height 28
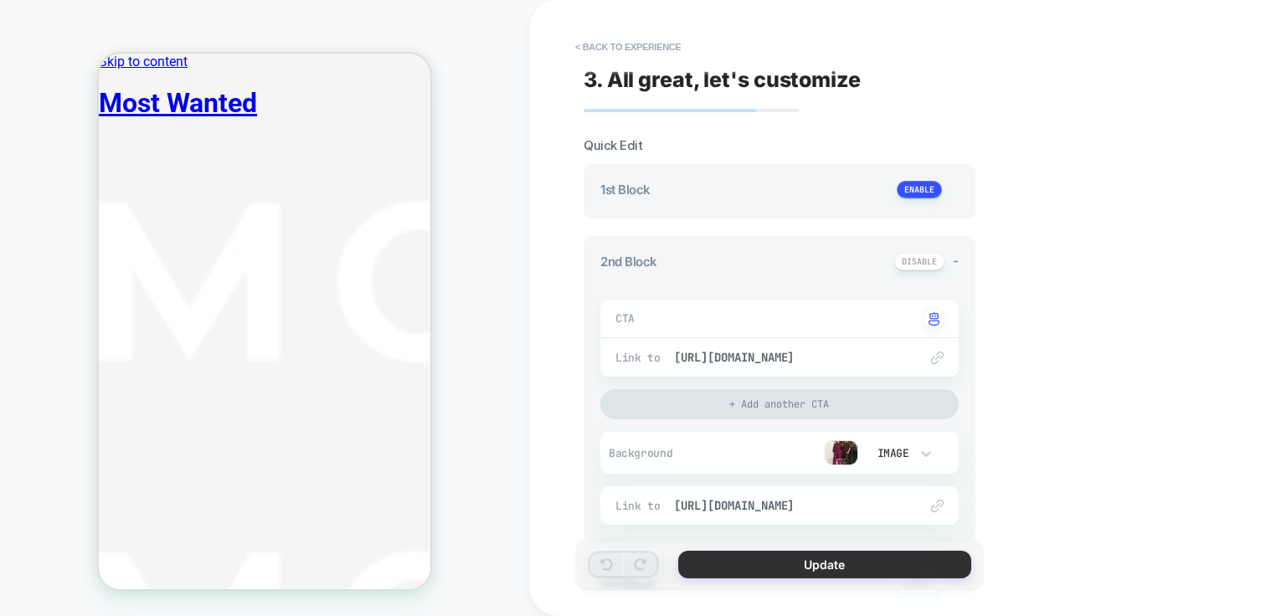
click at [797, 563] on button "Update" at bounding box center [824, 565] width 293 height 28
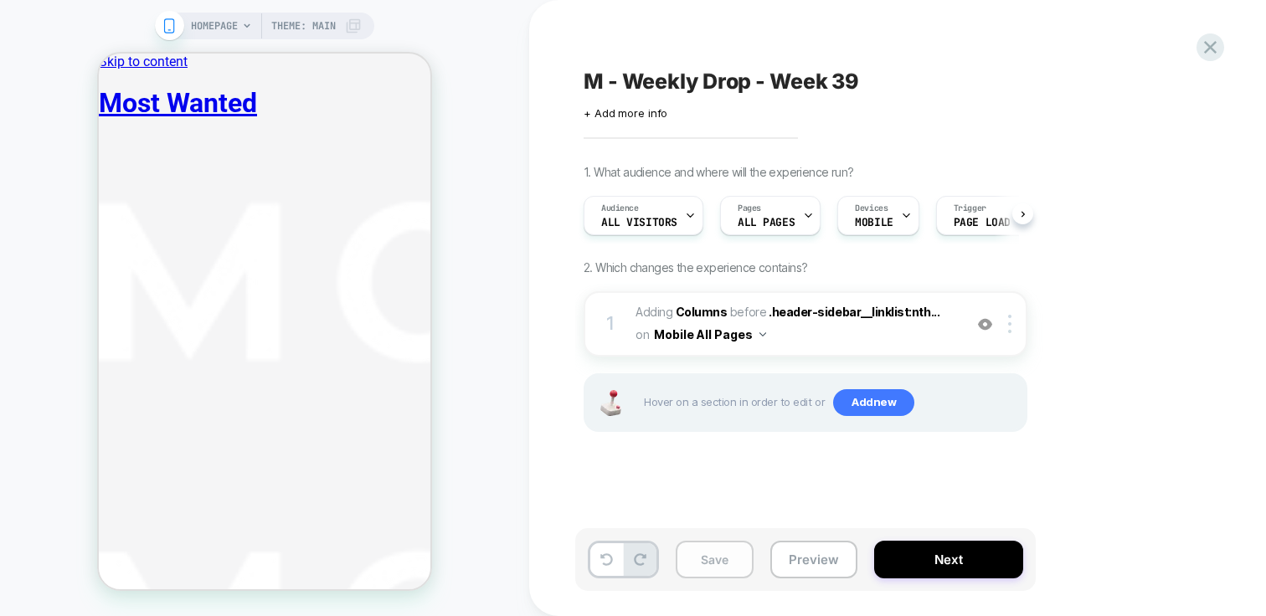
click at [698, 574] on button "Save" at bounding box center [715, 560] width 78 height 38
click at [916, 560] on button "Next" at bounding box center [948, 560] width 149 height 38
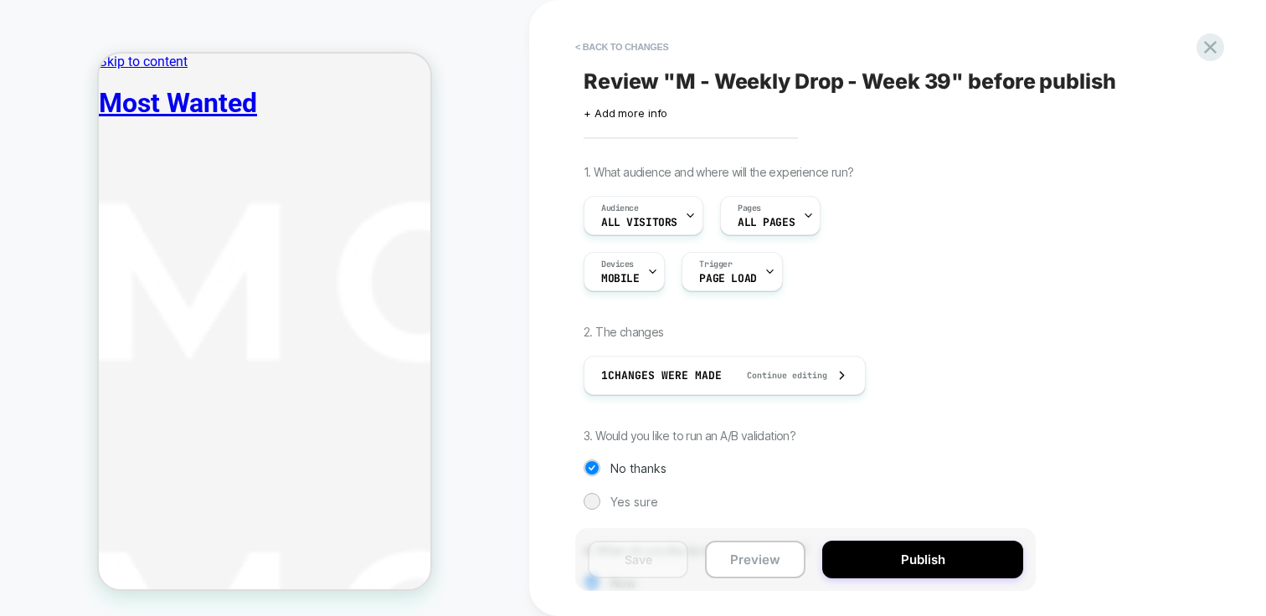
click at [916, 560] on button "Publish" at bounding box center [922, 560] width 201 height 38
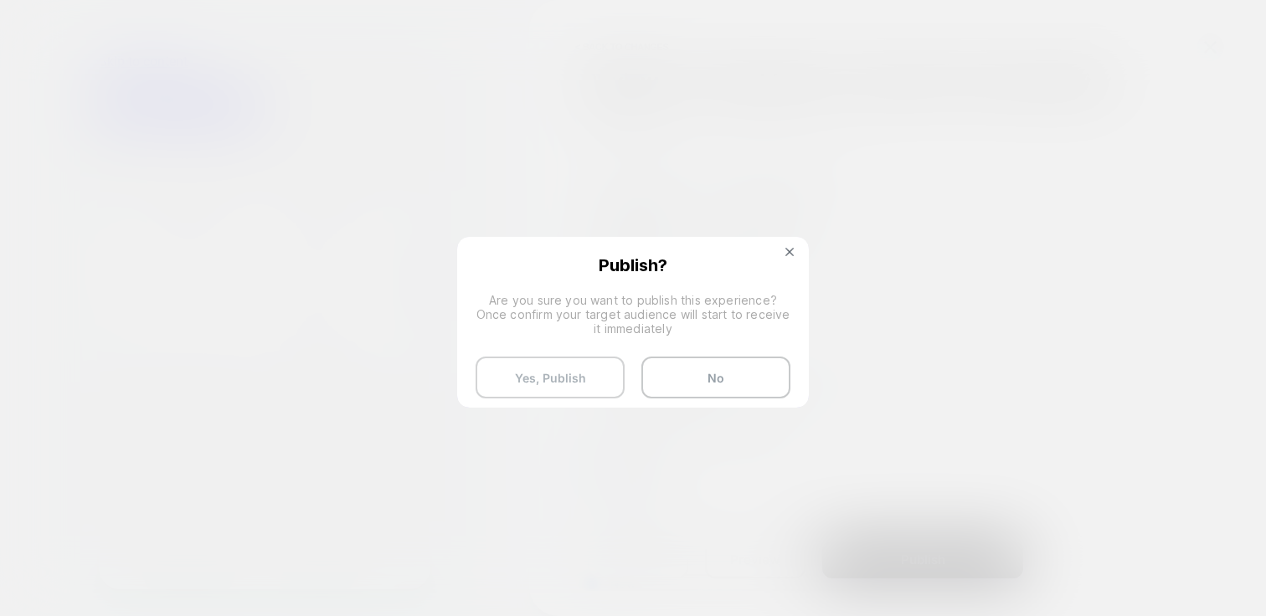
click at [595, 374] on button "Yes, Publish" at bounding box center [550, 378] width 149 height 42
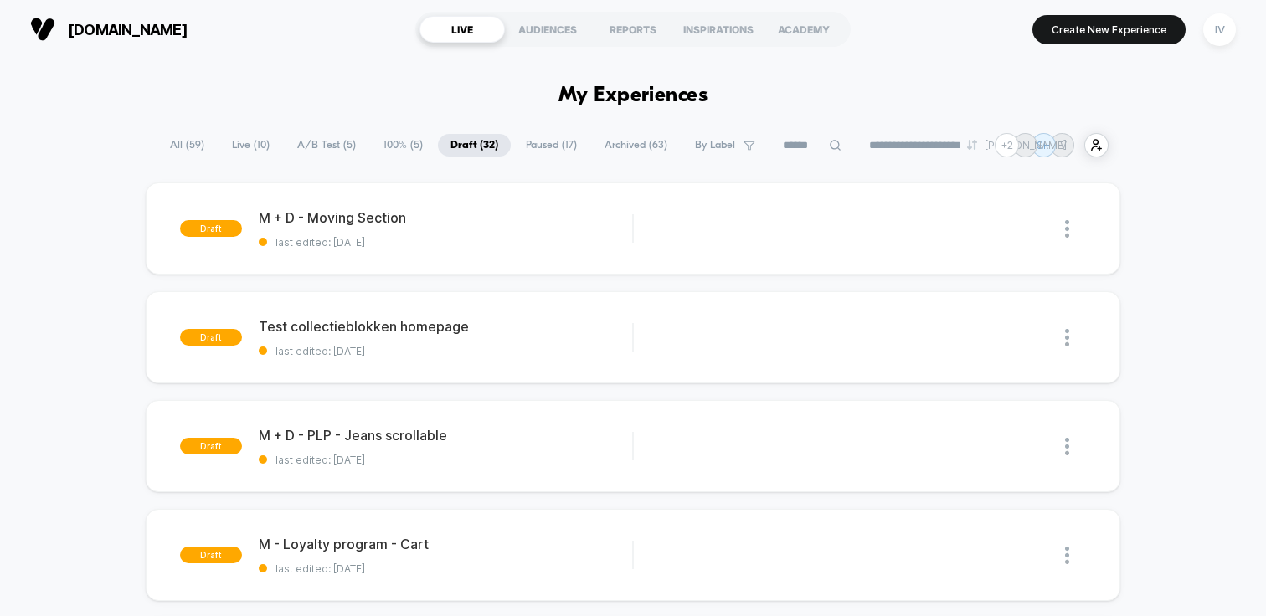
click at [415, 152] on span "100% ( 5 )" at bounding box center [403, 145] width 64 height 23
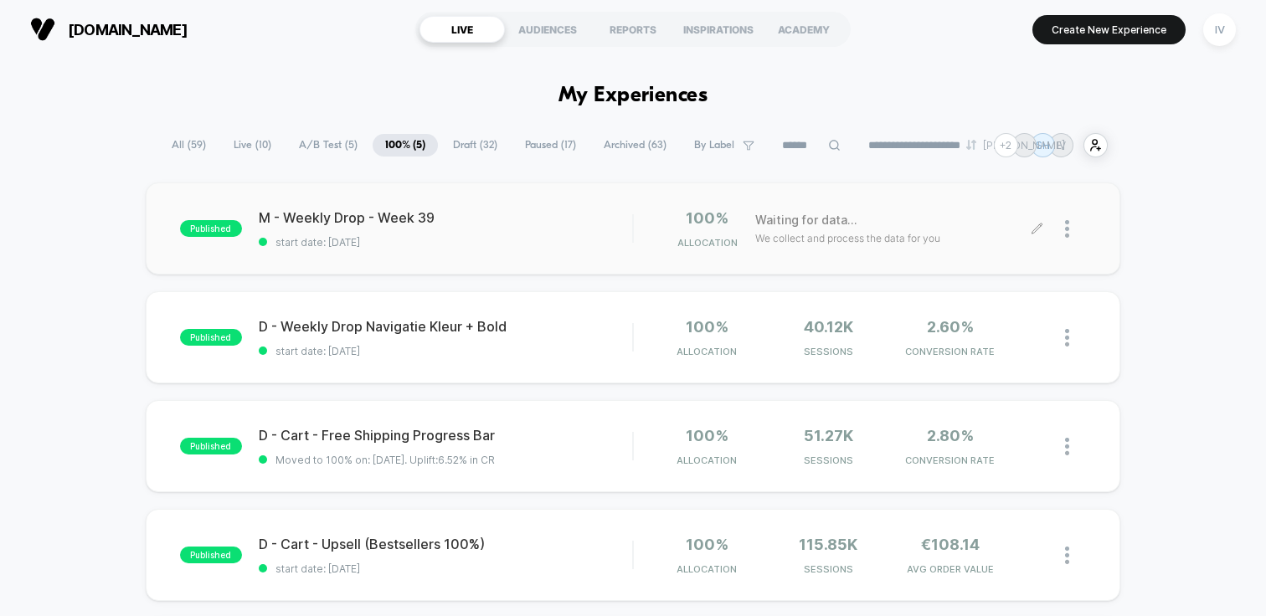
click at [1074, 234] on div at bounding box center [1075, 228] width 21 height 39
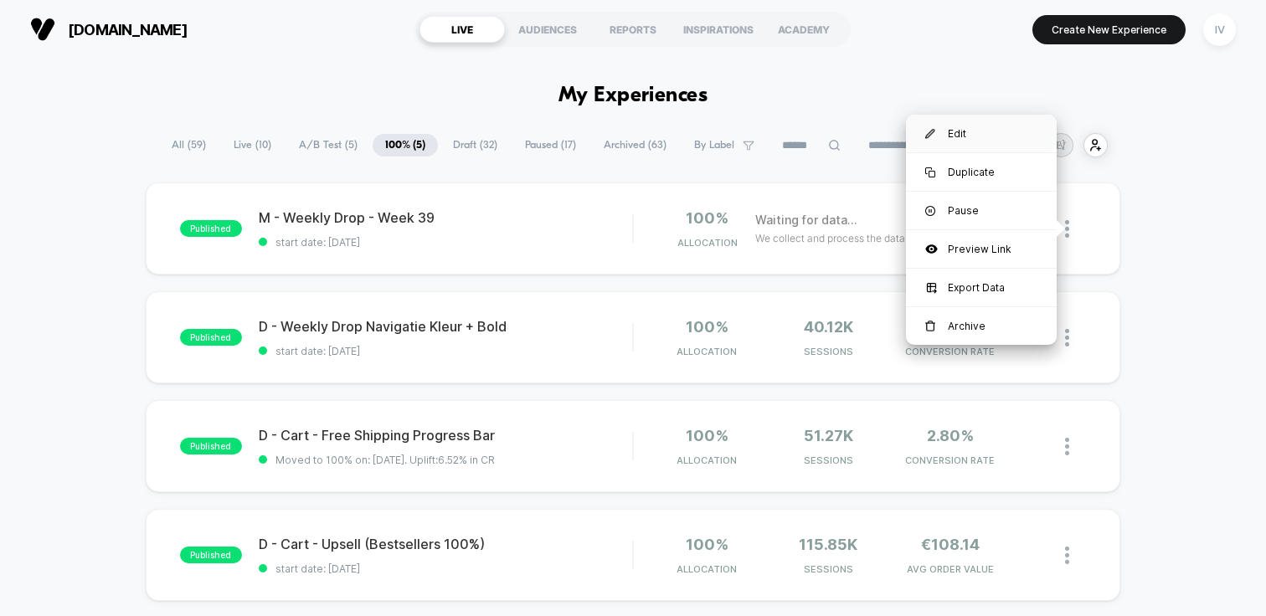
click at [981, 141] on div "Edit" at bounding box center [981, 134] width 151 height 38
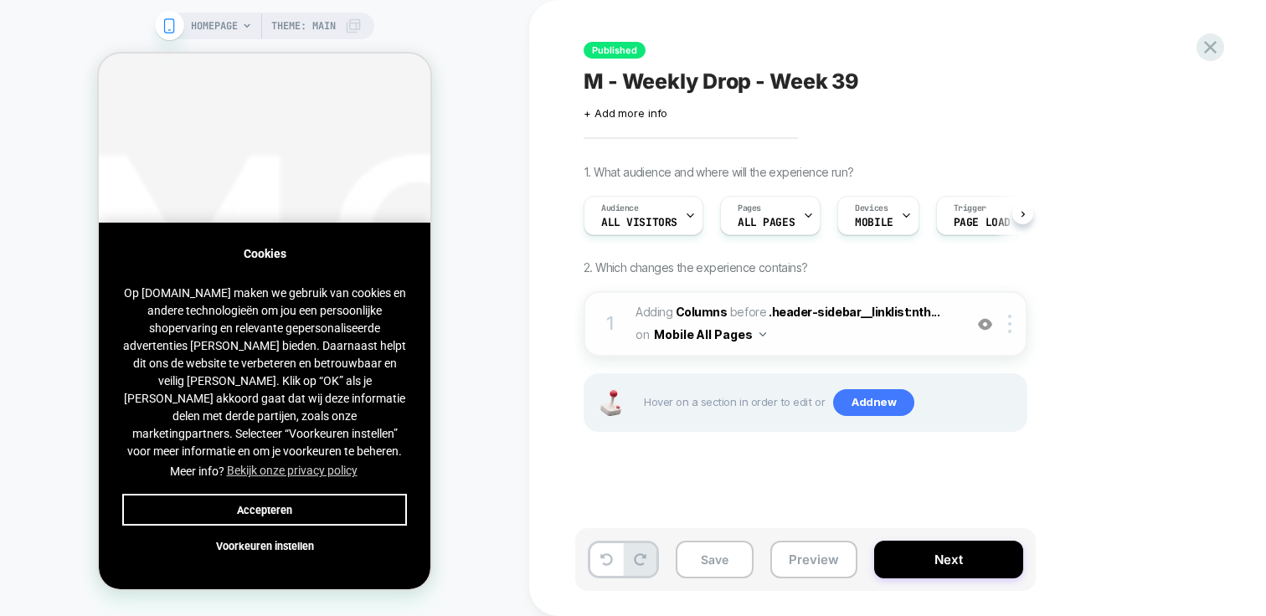
scroll to position [0, 1]
click at [705, 317] on b "Columns" at bounding box center [702, 312] width 52 height 14
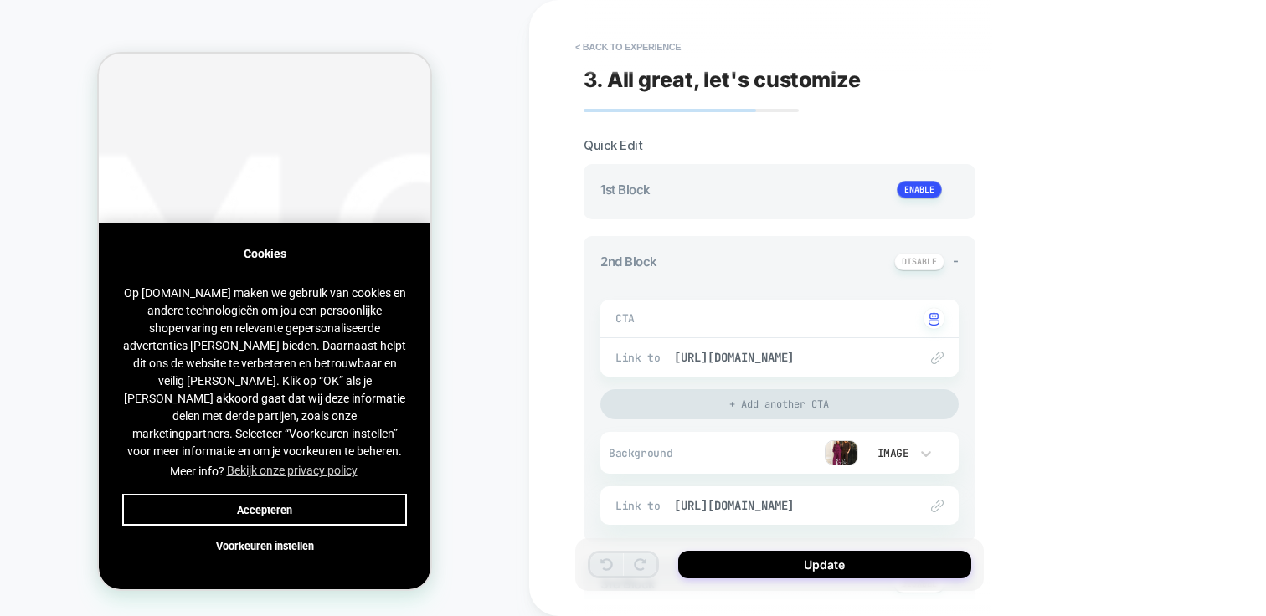
click at [840, 455] on img at bounding box center [841, 452] width 33 height 25
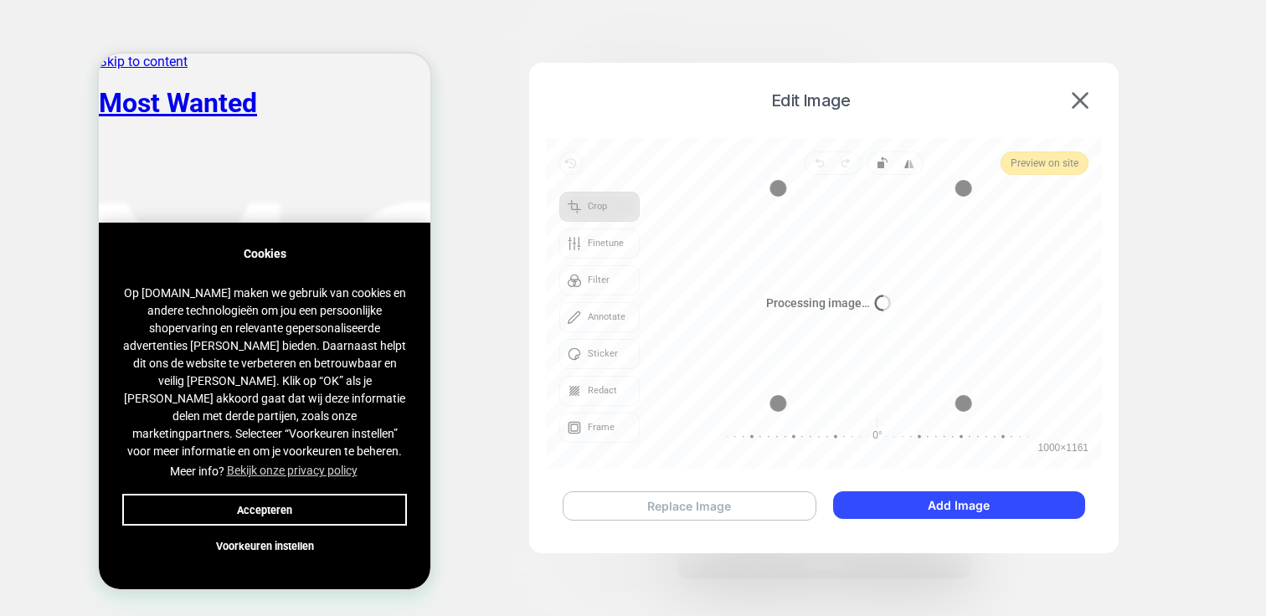
click at [705, 504] on button "Replace Image" at bounding box center [690, 506] width 254 height 29
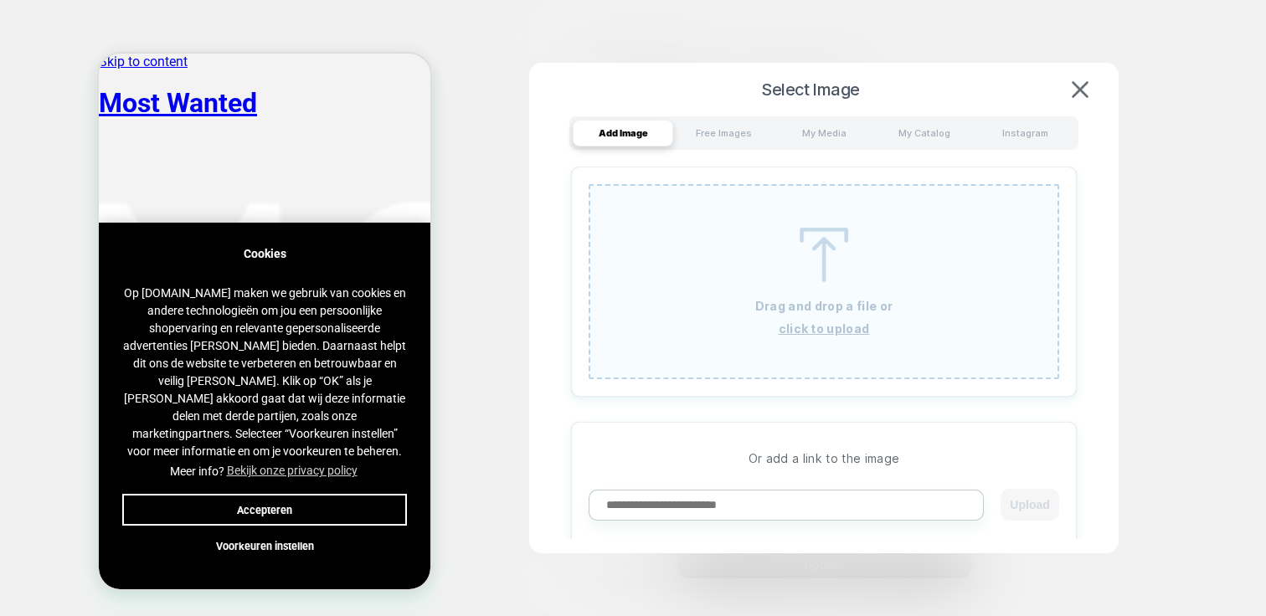
click at [793, 244] on img at bounding box center [823, 255] width 75 height 54
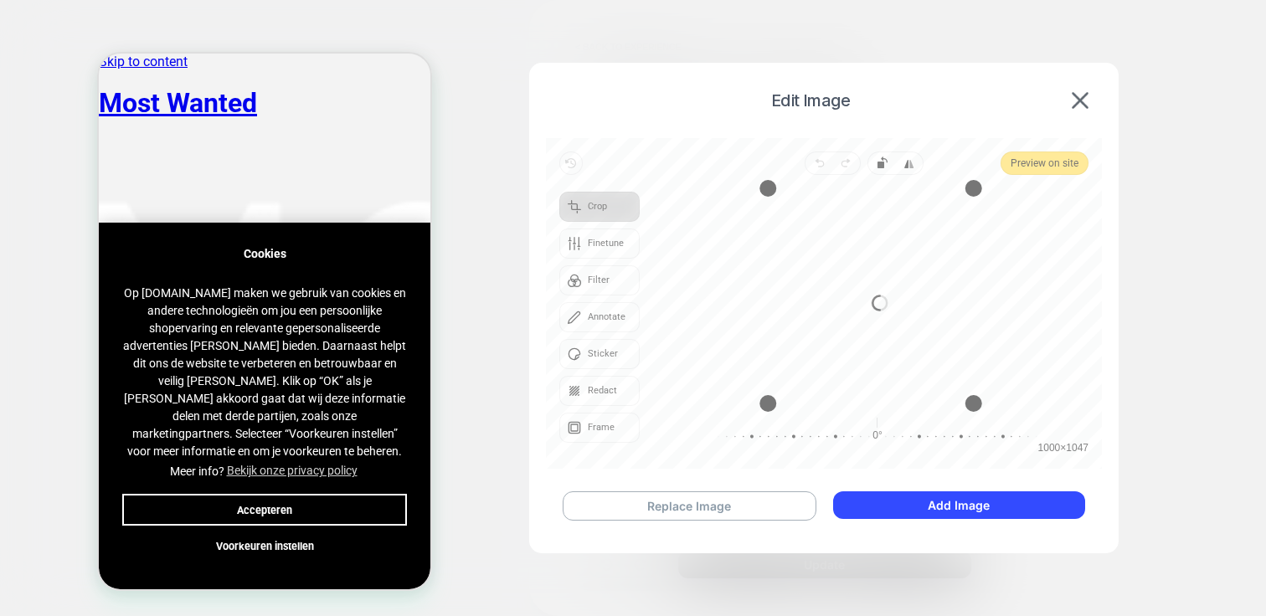
click at [353, 506] on button "Accepteren" at bounding box center [264, 510] width 285 height 32
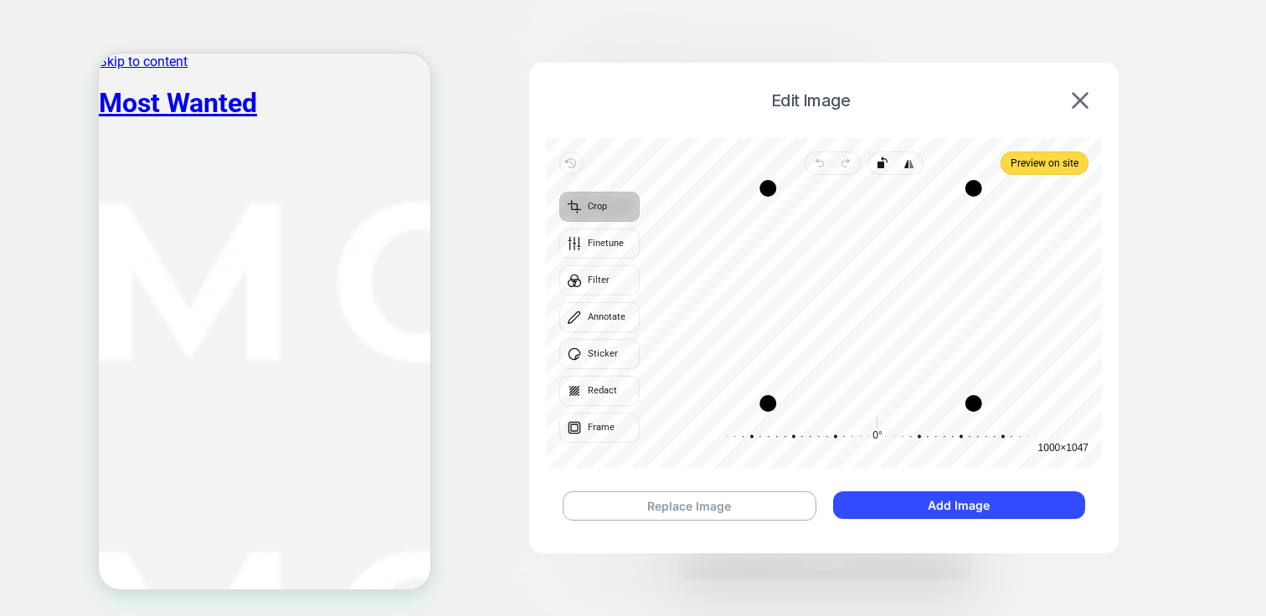
drag, startPoint x: 978, startPoint y: 330, endPoint x: 969, endPoint y: 330, distance: 9.2
click at [969, 330] on div "Drag edge r" at bounding box center [967, 295] width 17 height 215
click at [1034, 166] on span "Preview on site" at bounding box center [1045, 163] width 68 height 20
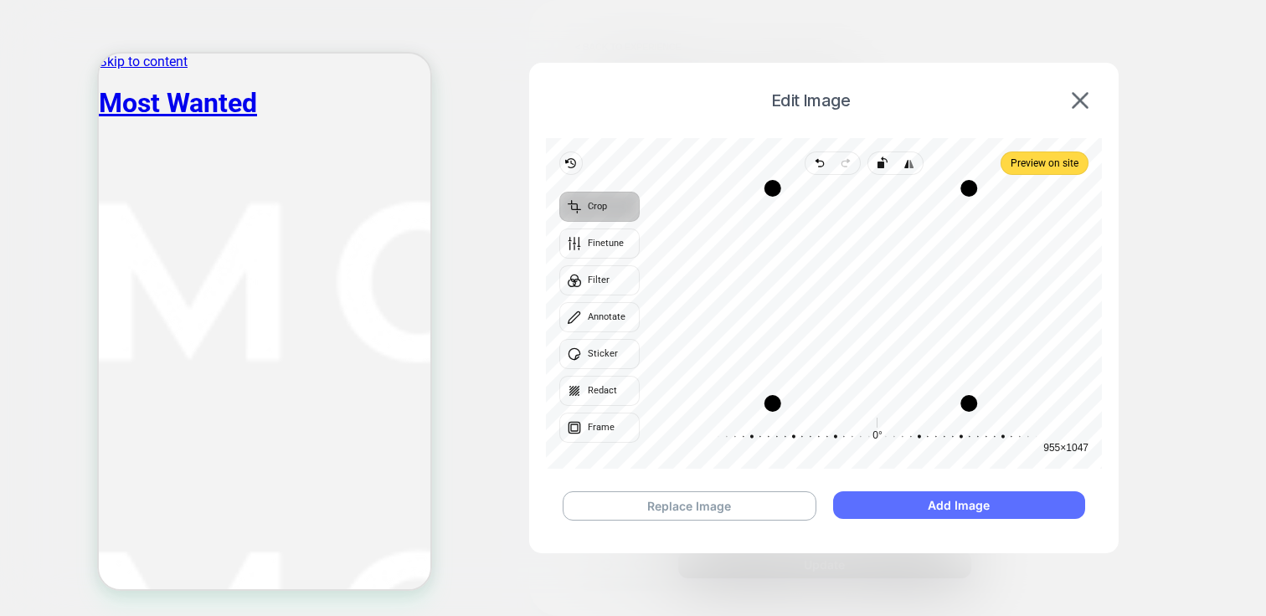
click at [964, 492] on button "Add Image" at bounding box center [959, 506] width 252 height 28
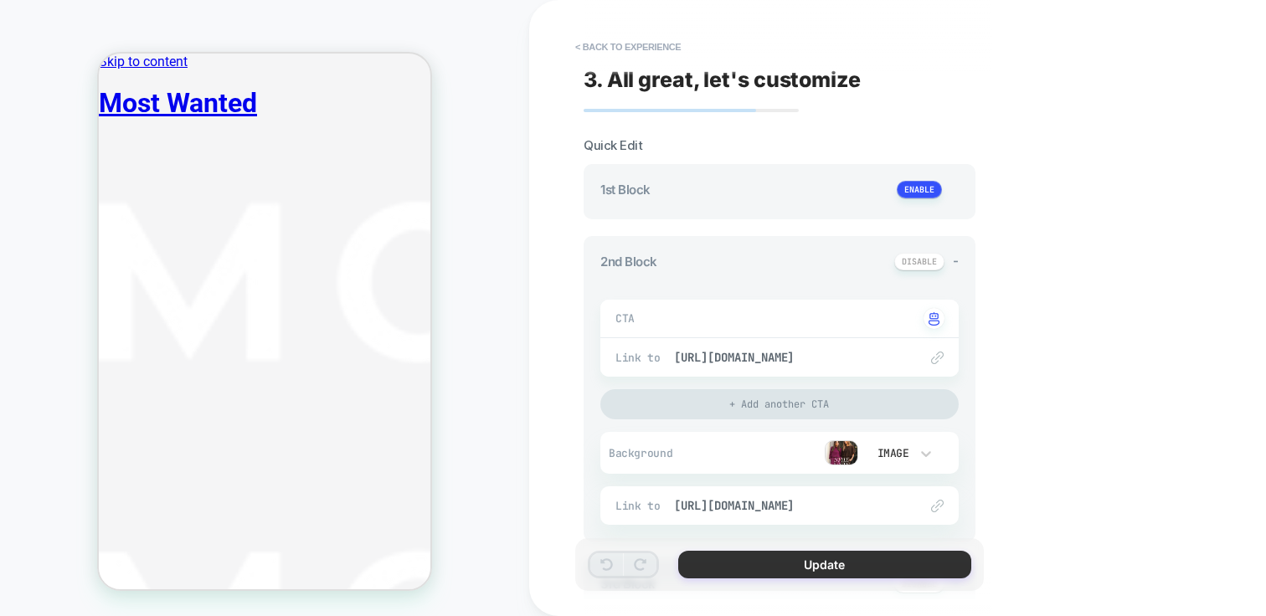
click at [774, 558] on button "Update" at bounding box center [824, 565] width 293 height 28
type textarea "*"
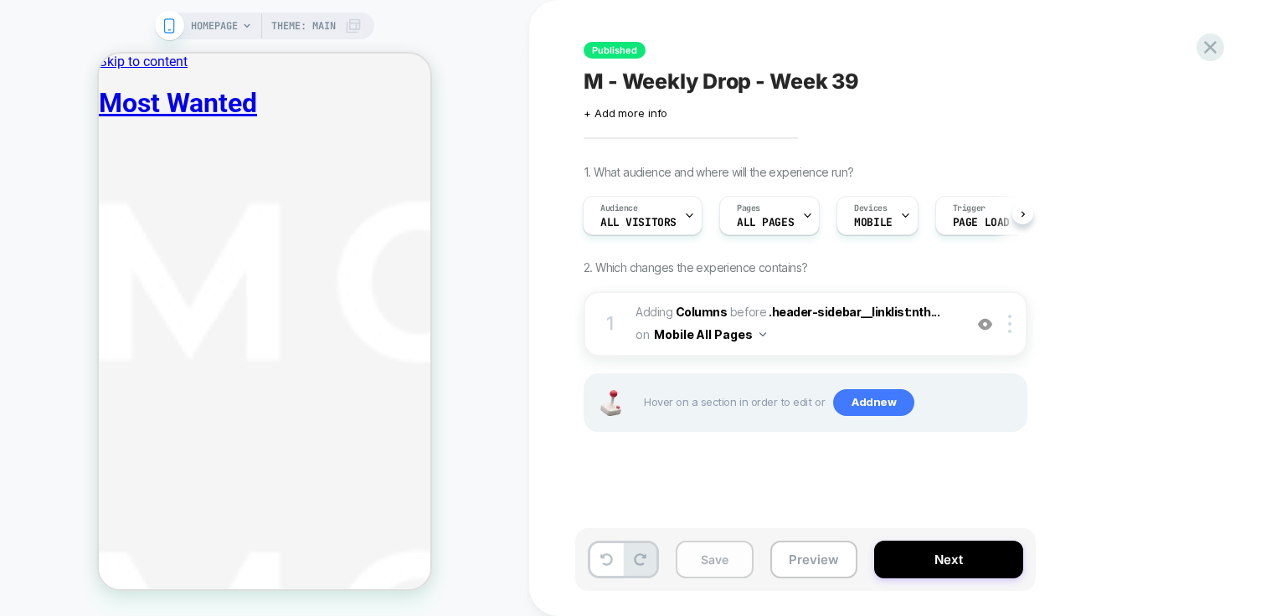
click at [708, 559] on button "Save" at bounding box center [715, 560] width 78 height 38
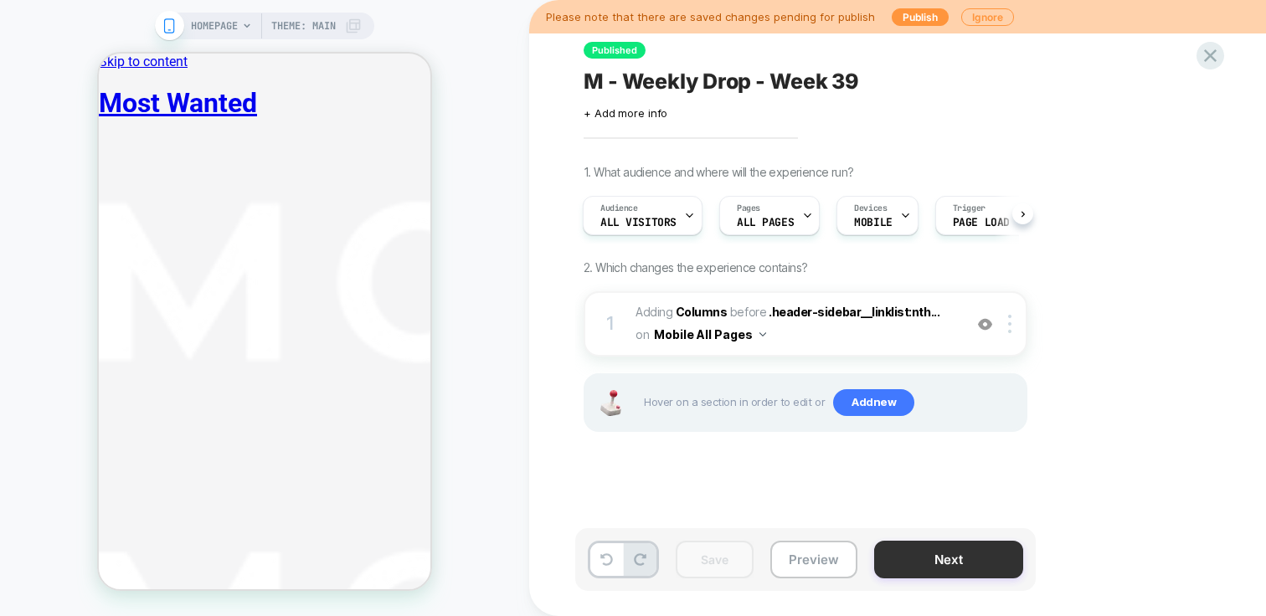
click at [953, 560] on button "Next" at bounding box center [948, 560] width 149 height 38
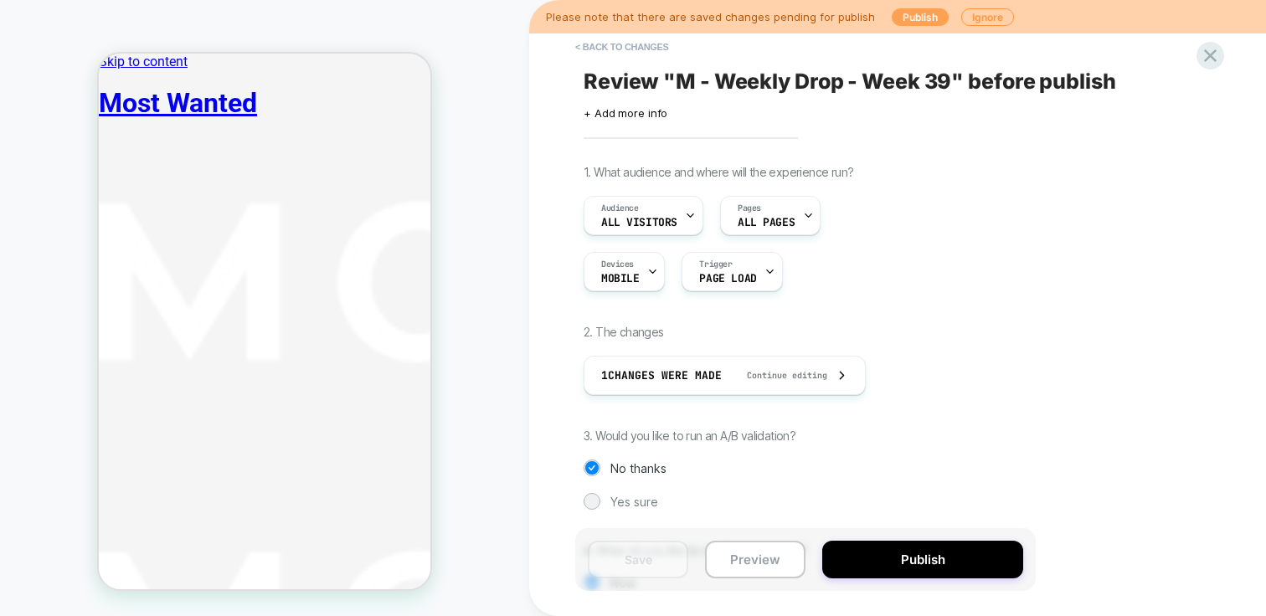
click at [903, 19] on button "Publish" at bounding box center [920, 17] width 57 height 18
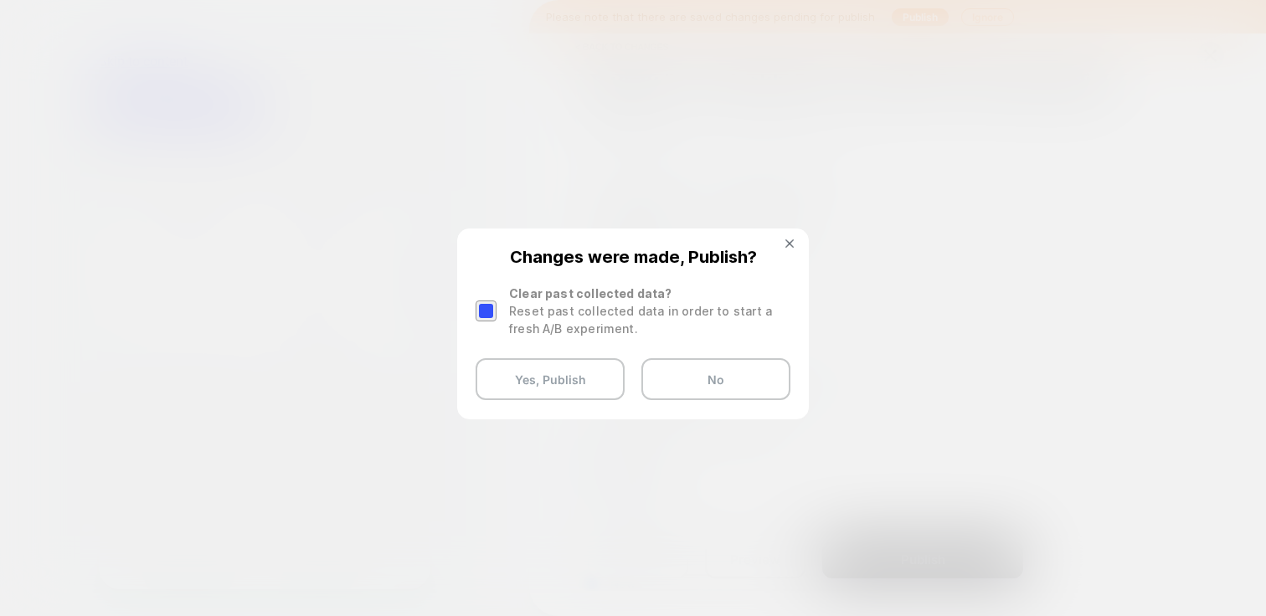
click at [489, 316] on div at bounding box center [486, 311] width 21 height 21
click at [513, 363] on button "Yes, Publish" at bounding box center [550, 379] width 149 height 42
